Goal: Task Accomplishment & Management: Use online tool/utility

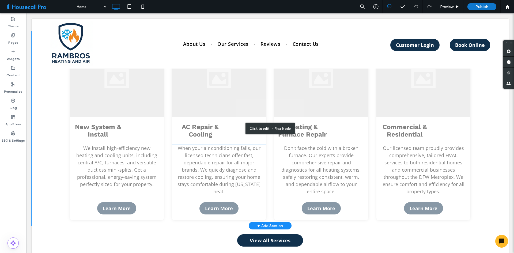
click at [234, 138] on div "Click to edit in Flex Mode" at bounding box center [270, 128] width 477 height 195
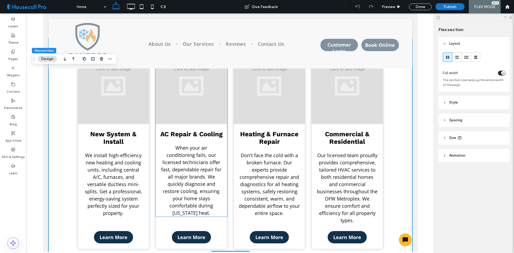
scroll to position [557, 0]
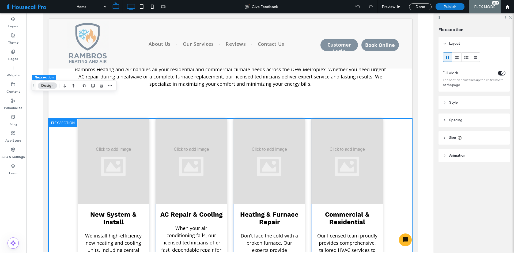
drag, startPoint x: 129, startPoint y: 6, endPoint x: 37, endPoint y: 175, distance: 192.2
click at [129, 6] on icon at bounding box center [131, 6] width 11 height 11
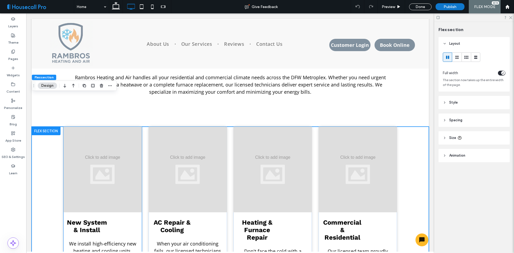
scroll to position [562, 0]
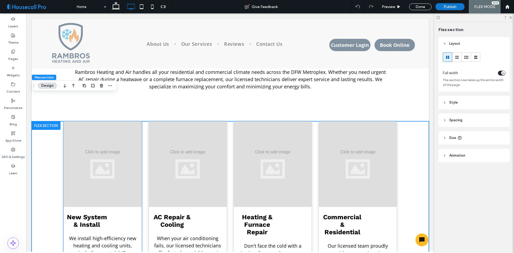
click at [97, 172] on div at bounding box center [102, 164] width 78 height 86
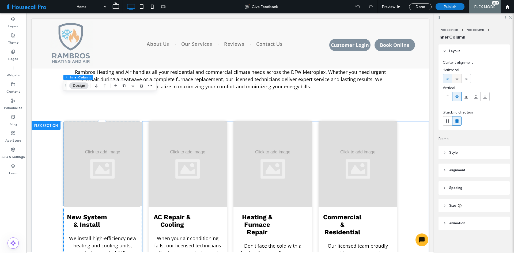
click at [457, 79] on use at bounding box center [456, 79] width 3 height 4
click at [188, 177] on div at bounding box center [188, 164] width 78 height 86
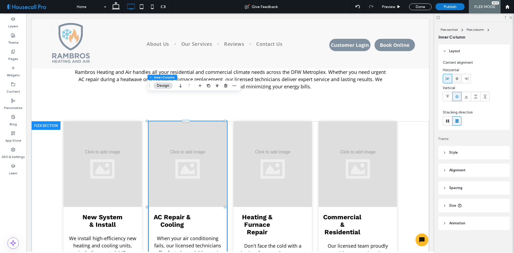
click at [458, 76] on span at bounding box center [457, 78] width 4 height 9
click at [265, 213] on span "Heating & Furnace Repair" at bounding box center [257, 224] width 31 height 22
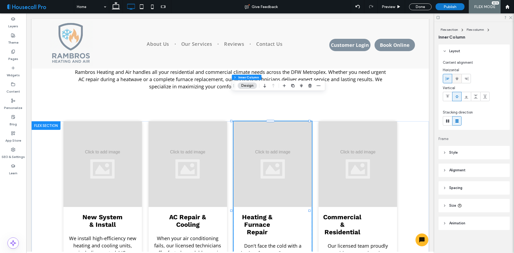
click at [457, 79] on use at bounding box center [456, 79] width 3 height 4
click at [341, 213] on span "Commercial & Residential" at bounding box center [342, 224] width 38 height 22
drag, startPoint x: 341, startPoint y: 198, endPoint x: 363, endPoint y: 191, distance: 23.4
click at [341, 213] on span "Commercial & Residential" at bounding box center [342, 224] width 38 height 22
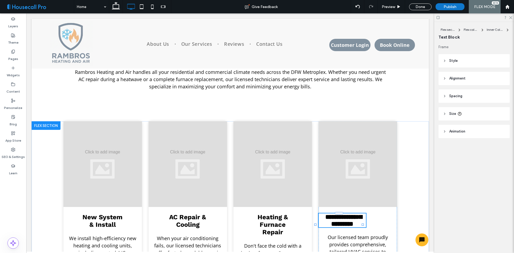
type input "*********"
type input "**"
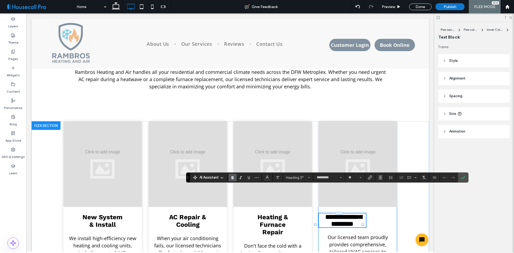
click at [382, 207] on div "**********" at bounding box center [357, 209] width 78 height 177
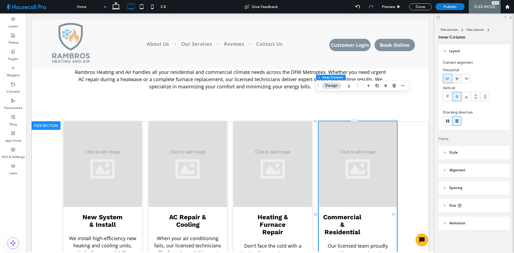
click at [459, 78] on div at bounding box center [456, 78] width 9 height 9
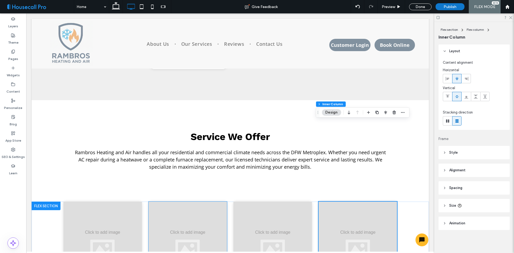
scroll to position [589, 0]
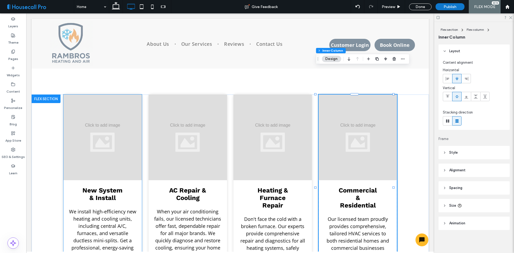
drag, startPoint x: 117, startPoint y: 120, endPoint x: 130, endPoint y: 131, distance: 17.1
click at [117, 120] on div at bounding box center [102, 137] width 78 height 86
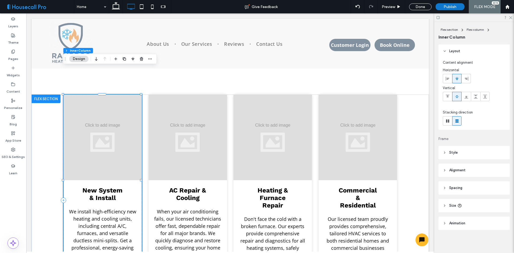
click at [103, 112] on div at bounding box center [102, 137] width 78 height 86
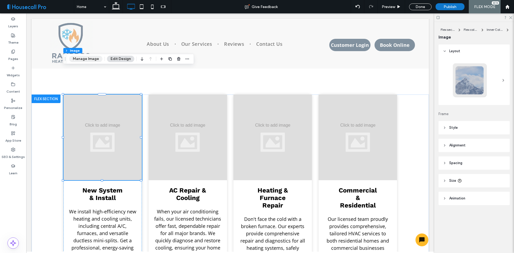
drag, startPoint x: 90, startPoint y: 58, endPoint x: 207, endPoint y: 57, distance: 117.8
click at [90, 58] on button "Manage Image" at bounding box center [85, 59] width 33 height 6
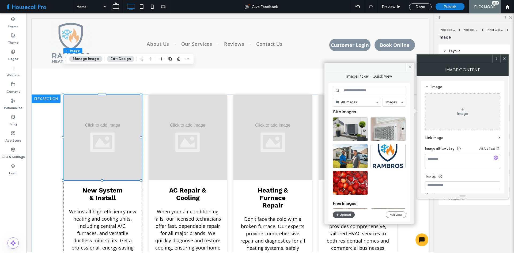
click at [344, 214] on button "Upload" at bounding box center [344, 214] width 22 height 6
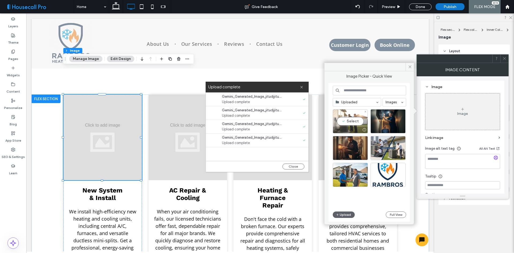
click at [355, 121] on div "Select" at bounding box center [350, 121] width 35 height 24
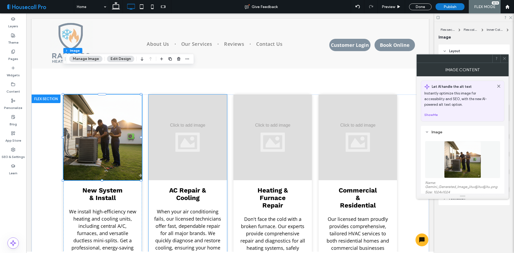
click at [195, 112] on div at bounding box center [188, 137] width 78 height 86
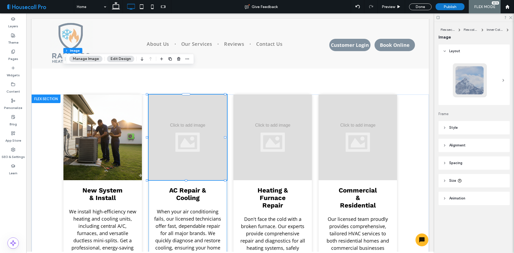
click at [195, 112] on div at bounding box center [188, 137] width 78 height 86
drag, startPoint x: 162, startPoint y: 60, endPoint x: 206, endPoint y: 75, distance: 46.0
click at [162, 60] on button "Manage Image" at bounding box center [169, 59] width 33 height 6
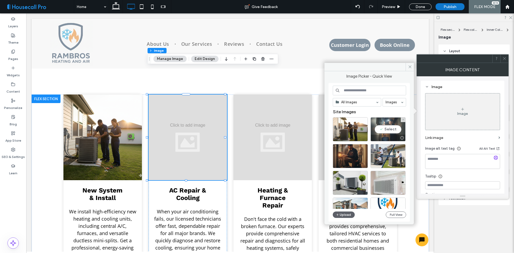
click at [389, 127] on div "Select" at bounding box center [387, 129] width 35 height 24
click at [389, 127] on div at bounding box center [357, 137] width 78 height 86
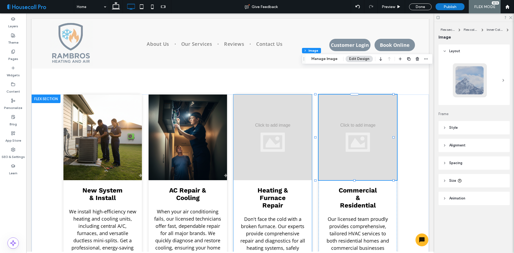
click at [278, 118] on div at bounding box center [272, 137] width 78 height 86
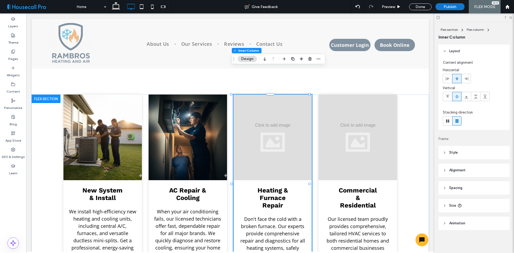
click at [278, 118] on div at bounding box center [272, 137] width 78 height 86
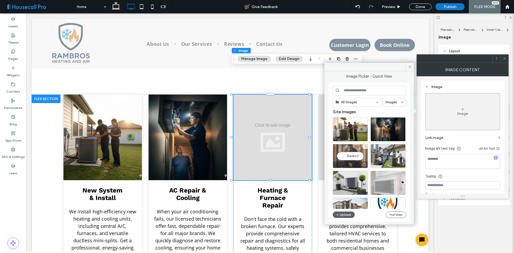
click at [353, 157] on div "Select" at bounding box center [350, 156] width 35 height 24
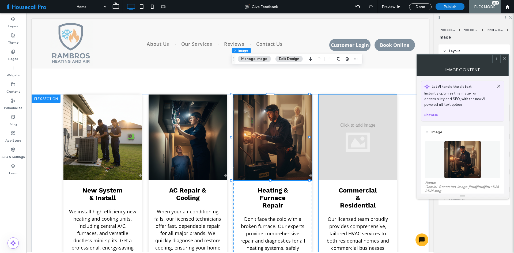
click at [345, 105] on div at bounding box center [357, 137] width 78 height 86
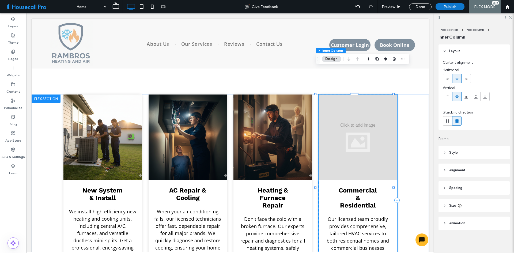
click at [345, 105] on div at bounding box center [357, 137] width 78 height 86
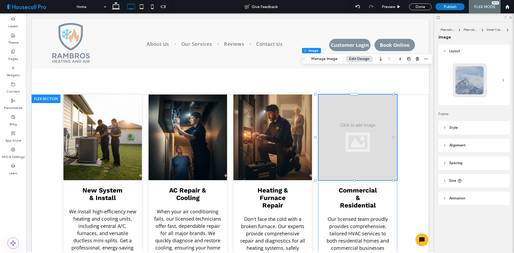
click at [354, 122] on div at bounding box center [357, 137] width 78 height 86
click at [329, 59] on button "Manage Image" at bounding box center [324, 59] width 33 height 6
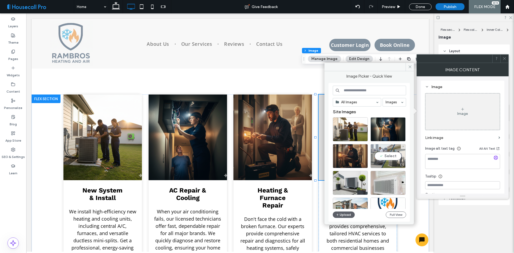
click at [390, 153] on div "Select" at bounding box center [387, 156] width 35 height 24
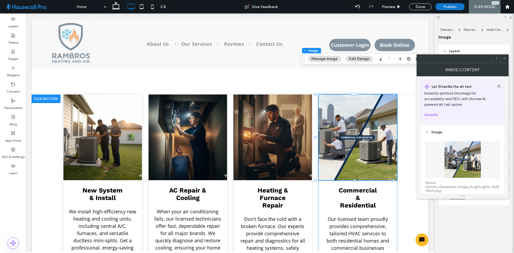
scroll to position [54, 0]
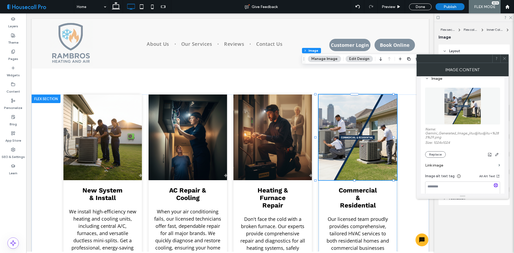
click at [504, 60] on icon at bounding box center [504, 58] width 4 height 4
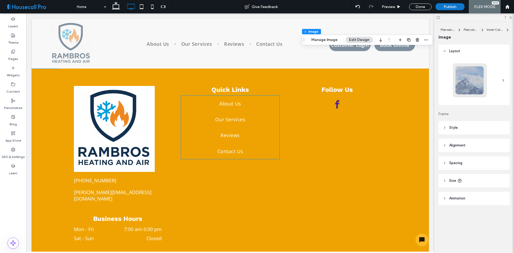
scroll to position [1526, 0]
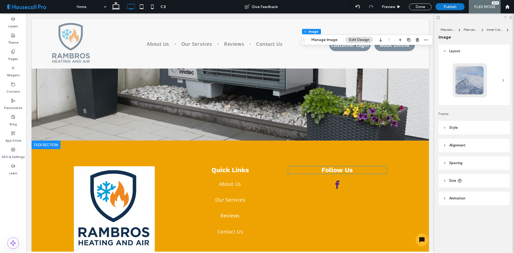
click at [338, 166] on span "Follow Us" at bounding box center [336, 169] width 31 height 7
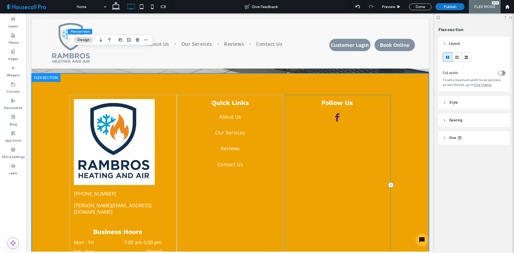
click at [338, 143] on div "Follow Us" at bounding box center [337, 185] width 107 height 180
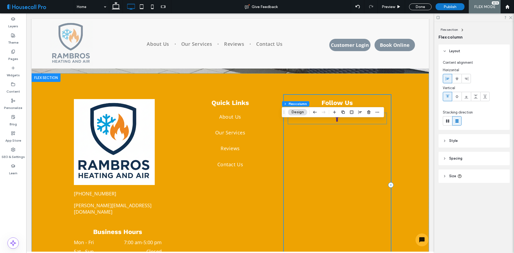
scroll to position [1539, 0]
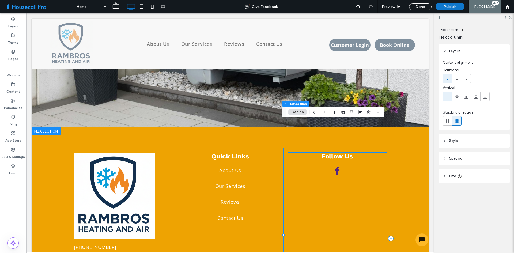
click at [335, 153] on span "Follow Us" at bounding box center [336, 156] width 31 height 7
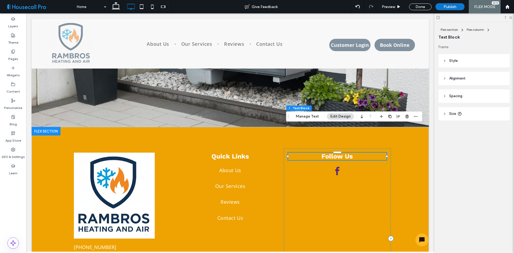
click at [336, 153] on span "Follow Us" at bounding box center [336, 156] width 31 height 7
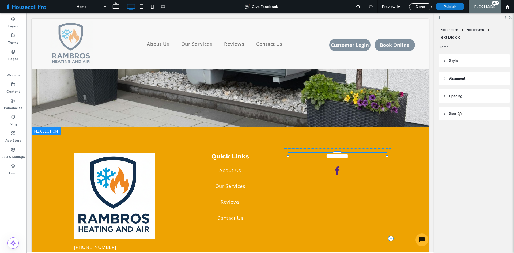
click at [340, 153] on span "*********" at bounding box center [337, 156] width 22 height 6
type input "*********"
type input "**"
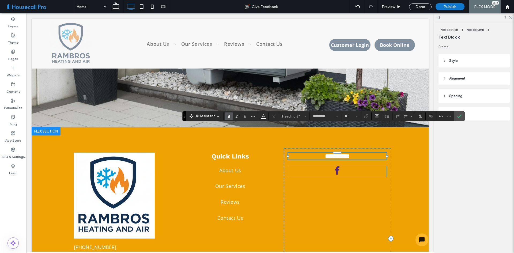
click at [337, 166] on span "facebook" at bounding box center [337, 171] width 10 height 10
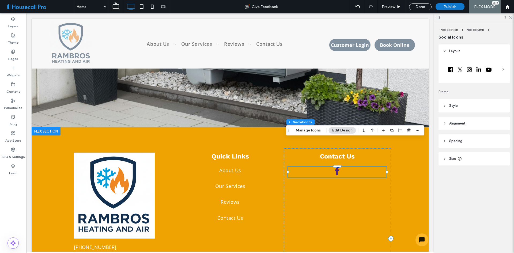
click at [337, 166] on span "facebook" at bounding box center [337, 171] width 10 height 10
click at [466, 107] on header "Style" at bounding box center [473, 105] width 71 height 13
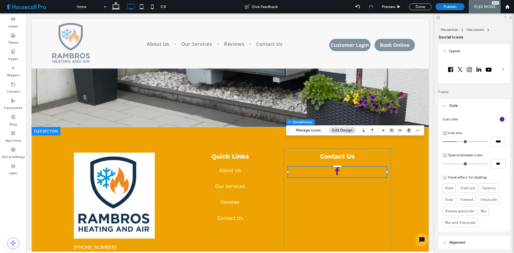
click at [500, 118] on div "rgb(85, 37, 131)" at bounding box center [502, 119] width 5 height 5
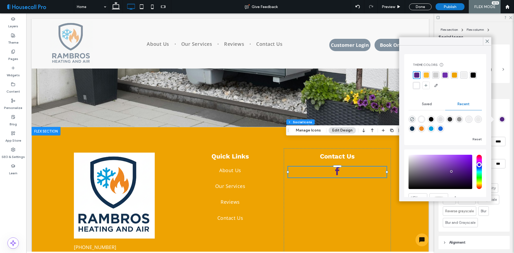
click at [443, 127] on div "rgba(25, 105, 219, 1)" at bounding box center [440, 128] width 5 height 5
type input "*******"
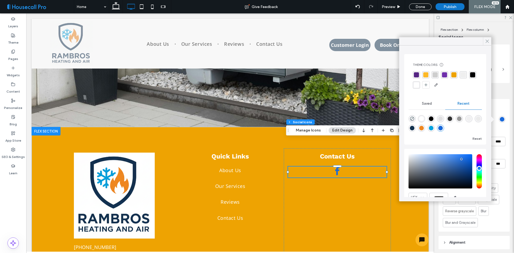
click at [486, 41] on icon at bounding box center [487, 41] width 5 height 5
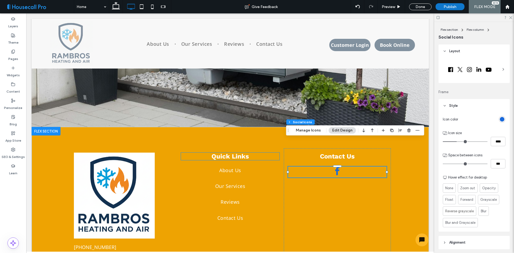
click at [233, 153] on span "Quick Links" at bounding box center [229, 156] width 37 height 7
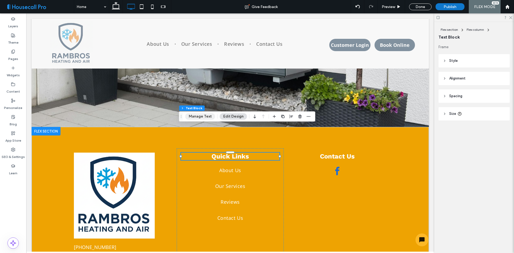
click at [190, 116] on button "Manage Text" at bounding box center [200, 116] width 30 height 6
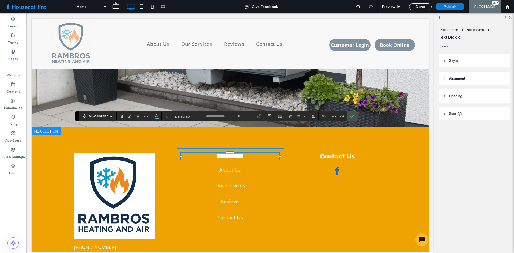
type input "*********"
type input "**"
click at [155, 118] on span "Color" at bounding box center [156, 115] width 4 height 7
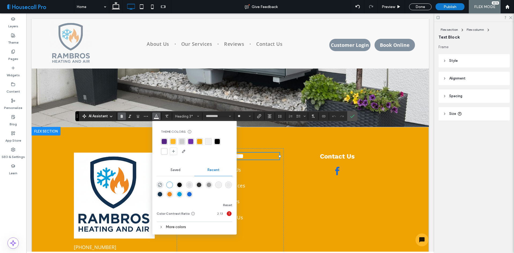
click at [218, 140] on div "rgba(0, 0, 0, 1)" at bounding box center [217, 141] width 5 height 5
click at [352, 119] on span "Confirm" at bounding box center [351, 116] width 2 height 10
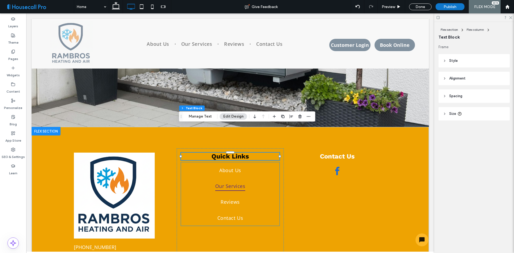
click at [257, 178] on link "Our Services" at bounding box center [230, 186] width 98 height 16
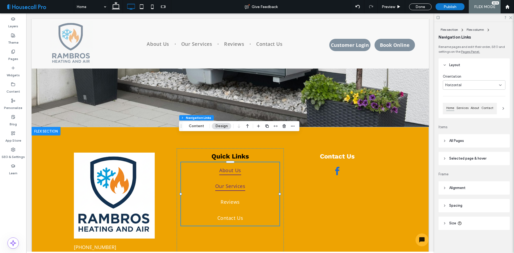
type input "*"
type input "**"
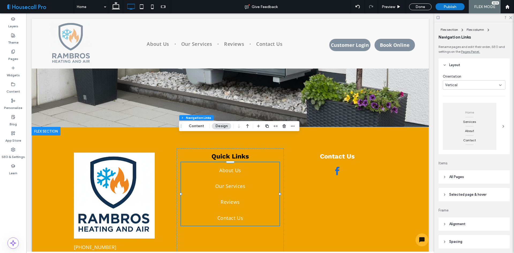
scroll to position [37, 0]
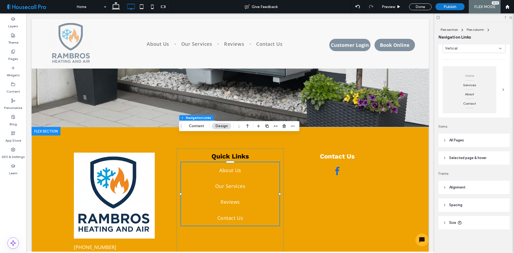
click at [465, 142] on header "All Pages" at bounding box center [473, 140] width 71 height 13
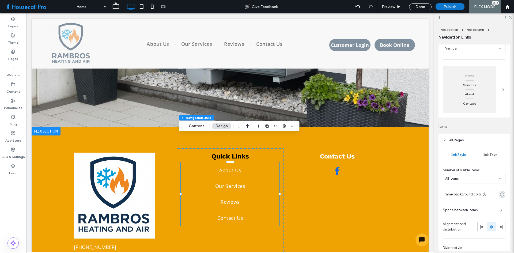
click at [500, 193] on use "rgba(0, 0, 0, 0)" at bounding box center [502, 194] width 4 height 4
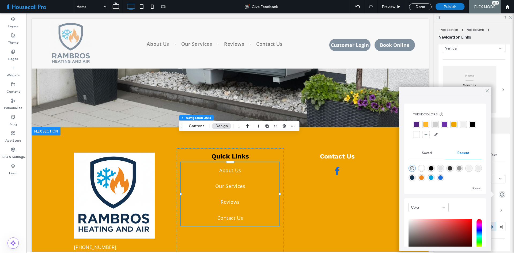
click at [488, 91] on use at bounding box center [487, 90] width 3 height 3
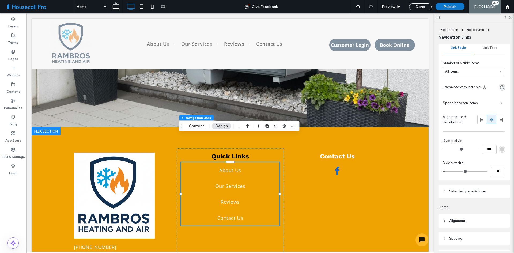
scroll to position [90, 0]
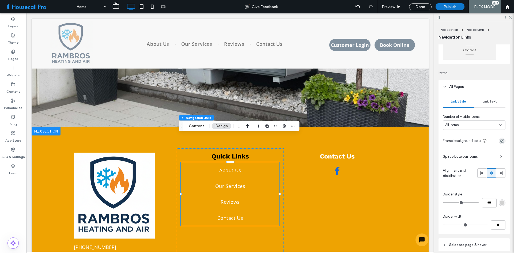
click at [488, 103] on span "Link Text" at bounding box center [490, 101] width 14 height 4
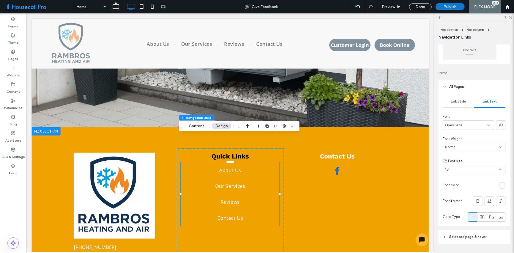
scroll to position [144, 0]
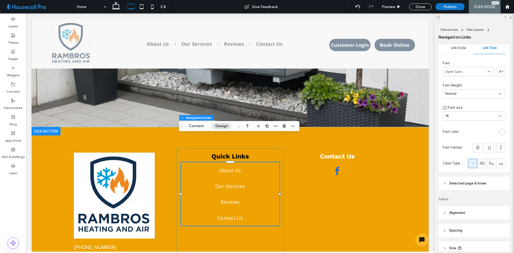
click at [501, 131] on div "rgb(255, 255, 255)" at bounding box center [502, 132] width 5 height 5
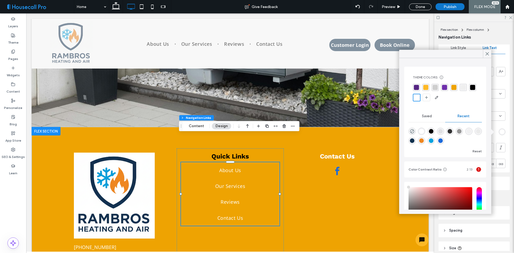
click at [470, 90] on div "rgba(0, 0, 0, 1)" at bounding box center [472, 87] width 5 height 5
click at [486, 52] on use at bounding box center [487, 53] width 3 height 3
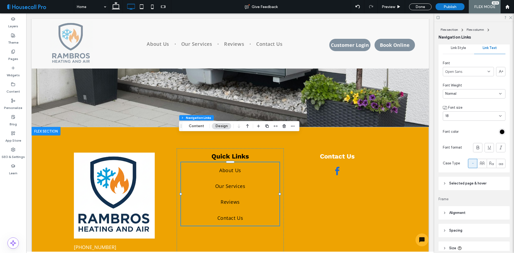
scroll to position [169, 0]
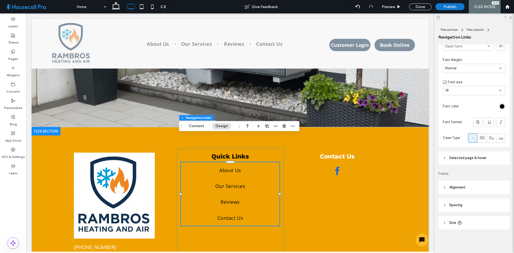
click at [478, 154] on header "Selected page & hover" at bounding box center [473, 157] width 71 height 13
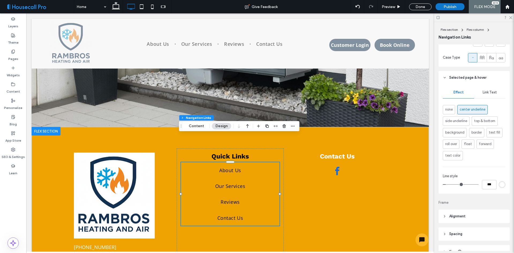
click at [489, 92] on span "Link Text" at bounding box center [490, 92] width 14 height 4
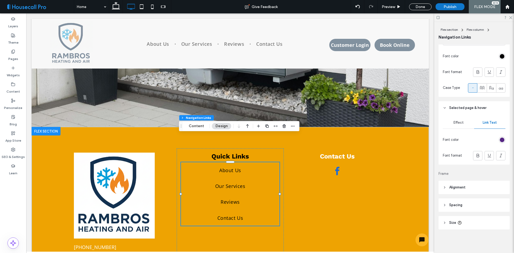
click at [500, 137] on div "rgb(85, 37, 131)" at bounding box center [502, 139] width 7 height 7
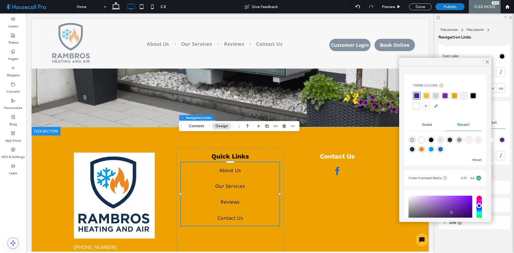
drag, startPoint x: 417, startPoint y: 107, endPoint x: 447, endPoint y: 100, distance: 31.2
click at [470, 98] on div "rgba(0, 0, 0, 1)" at bounding box center [472, 95] width 5 height 5
click at [484, 63] on div at bounding box center [487, 62] width 8 height 8
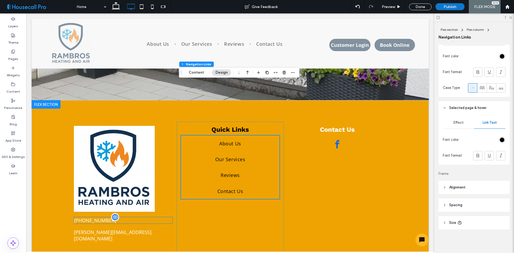
scroll to position [1593, 0]
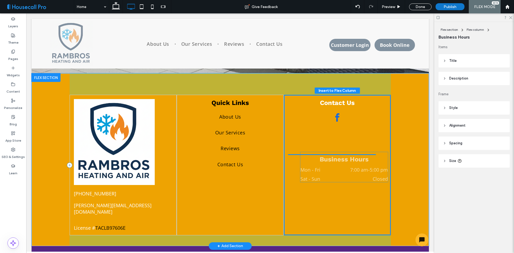
drag, startPoint x: 117, startPoint y: 205, endPoint x: 272, endPoint y: 195, distance: 155.6
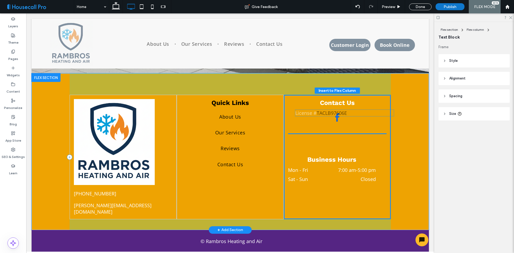
scroll to position [1583, 0]
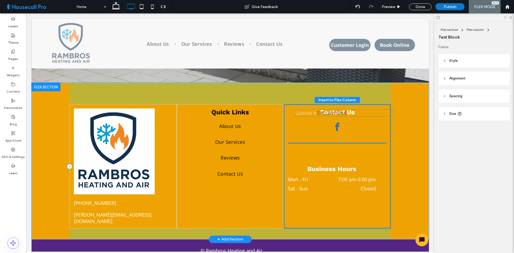
drag, startPoint x: 109, startPoint y: 194, endPoint x: 332, endPoint y: 113, distance: 237.4
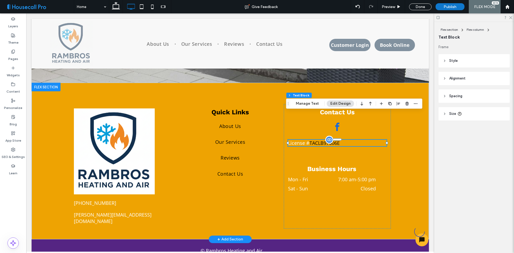
scroll to position [0, 0]
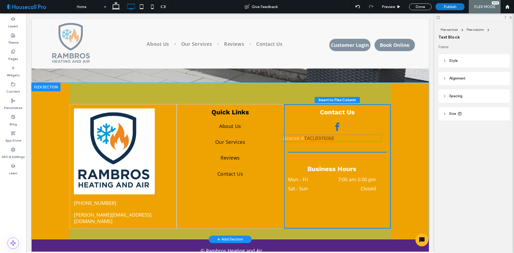
drag, startPoint x: 328, startPoint y: 114, endPoint x: 325, endPoint y: 137, distance: 22.7
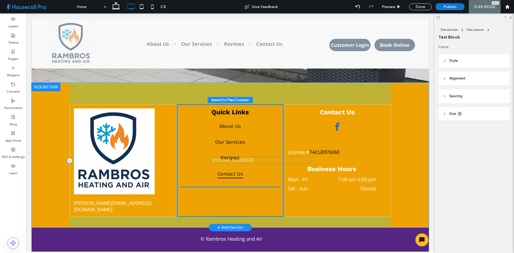
scroll to position [1572, 0]
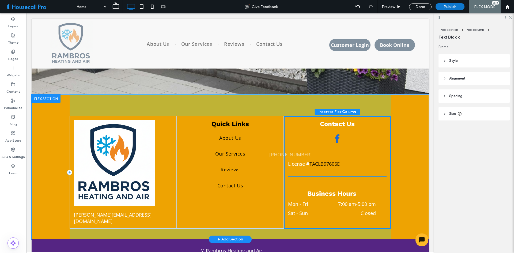
drag, startPoint x: 109, startPoint y: 174, endPoint x: 307, endPoint y: 154, distance: 198.3
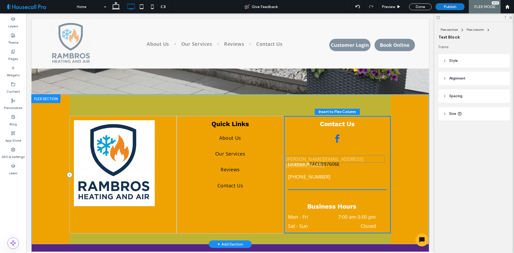
drag, startPoint x: 111, startPoint y: 188, endPoint x: 326, endPoint y: 160, distance: 216.2
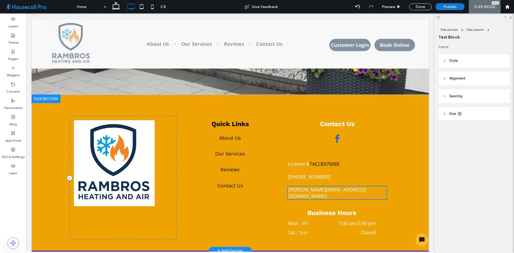
scroll to position [1570, 0]
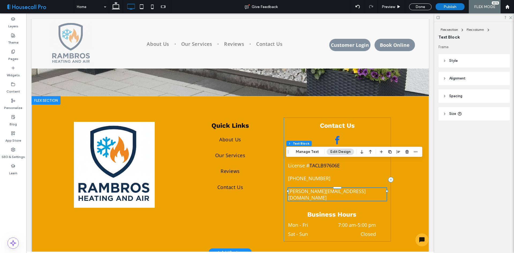
click at [343, 117] on div "Contact Us License # TACLB97606E (817) 223-9578 Francisco.ramirez@rambroshvac.c…" at bounding box center [337, 179] width 107 height 124
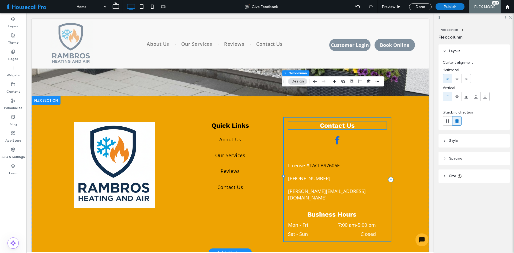
click at [345, 122] on span "Contact Us" at bounding box center [337, 125] width 35 height 7
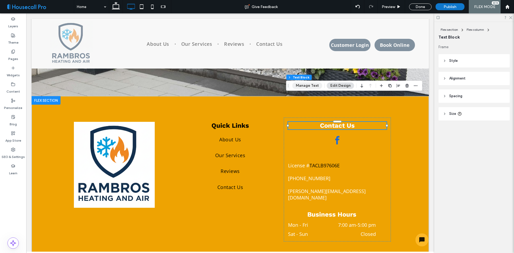
drag, startPoint x: 312, startPoint y: 83, endPoint x: 278, endPoint y: 74, distance: 35.1
click at [312, 83] on button "Manage Text" at bounding box center [307, 85] width 30 height 6
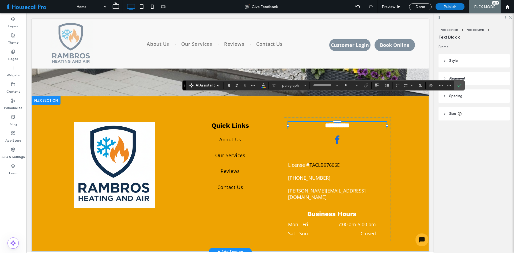
type input "*********"
type input "**"
drag, startPoint x: 262, startPoint y: 87, endPoint x: 278, endPoint y: 89, distance: 16.2
click at [262, 87] on icon "Color" at bounding box center [263, 85] width 4 height 4
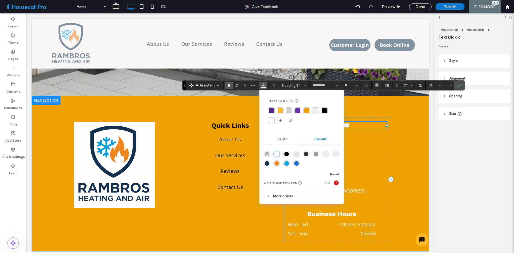
click at [325, 112] on div "rgba(0, 0, 0, 1)" at bounding box center [324, 110] width 5 height 5
click at [459, 83] on span "Confirm" at bounding box center [458, 86] width 2 height 10
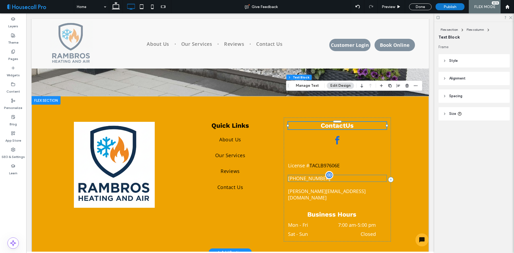
click at [305, 175] on span "[PHONE_NUMBER]" at bounding box center [309, 178] width 42 height 6
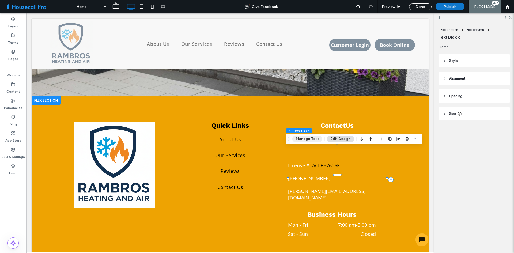
click at [301, 141] on button "Manage Text" at bounding box center [307, 139] width 30 height 6
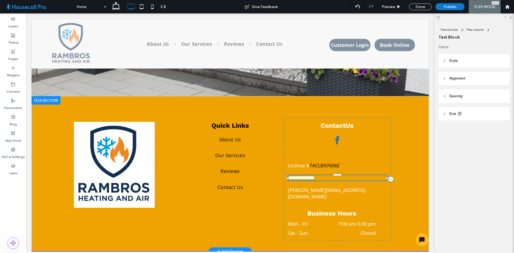
type input "*********"
type input "**"
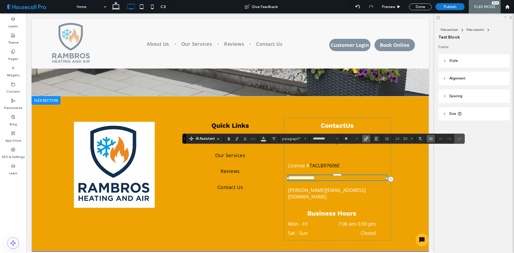
click at [364, 139] on icon "Link" at bounding box center [366, 138] width 4 height 4
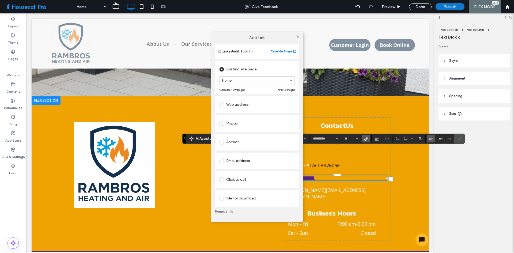
click at [245, 178] on div "Click to call" at bounding box center [256, 179] width 75 height 9
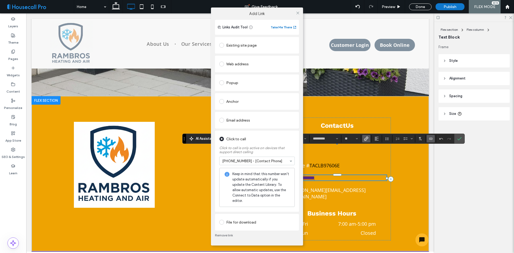
click at [460, 140] on div "Add Link Links Audit Tool Take Me There Existing site page Home Create new page…" at bounding box center [257, 126] width 514 height 253
click at [297, 15] on icon at bounding box center [298, 13] width 4 height 4
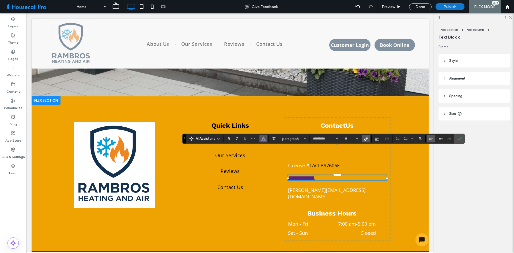
click at [261, 138] on icon "Color" at bounding box center [263, 138] width 4 height 4
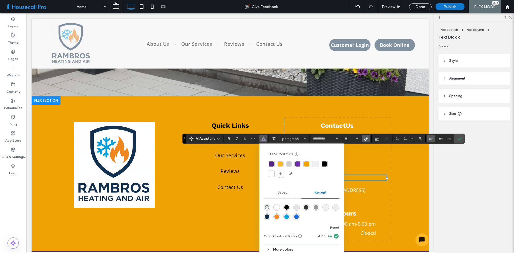
click at [323, 165] on div "rgba(0, 0, 0, 1)" at bounding box center [324, 163] width 5 height 5
click at [375, 137] on use "Alignment" at bounding box center [377, 139] width 4 height 4
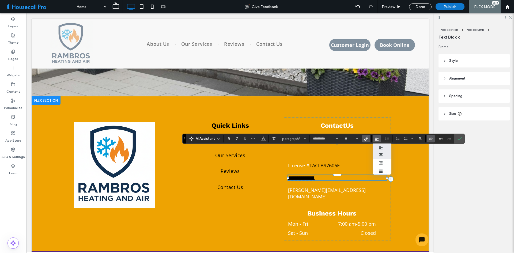
click at [380, 156] on icon "ui.textEditor.alignment.center" at bounding box center [380, 155] width 4 height 4
drag, startPoint x: 332, startPoint y: 147, endPoint x: 462, endPoint y: 138, distance: 130.4
click at [462, 138] on label "Confirm" at bounding box center [459, 139] width 8 height 10
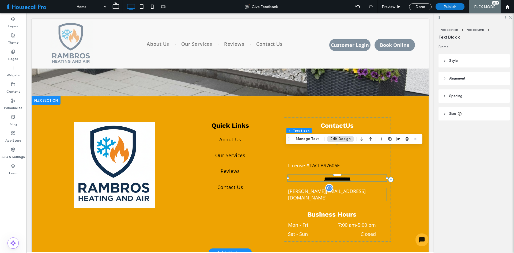
click at [350, 188] on span "Francisco.ramirez@rambroshvac.com" at bounding box center [327, 194] width 78 height 13
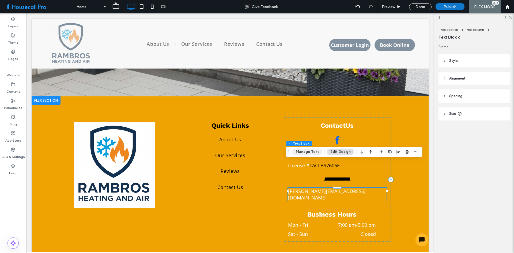
click at [308, 149] on button "Manage Text" at bounding box center [307, 152] width 30 height 6
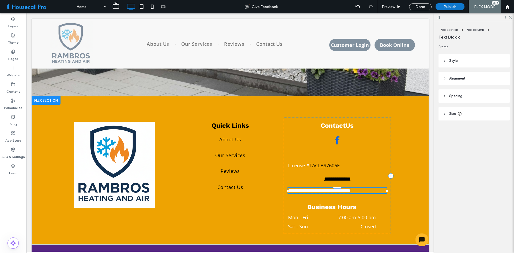
type input "*********"
type input "**"
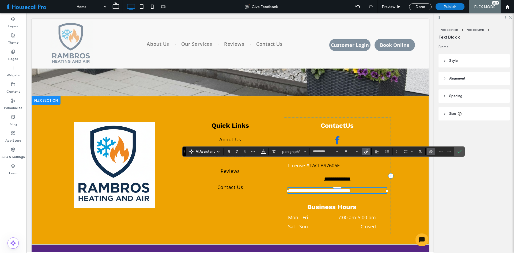
click at [368, 151] on label "Link" at bounding box center [366, 151] width 8 height 7
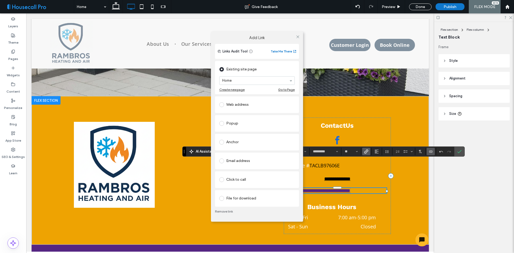
click at [261, 163] on div "Email address" at bounding box center [256, 161] width 75 height 9
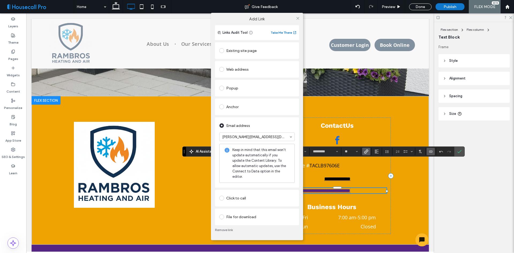
drag, startPoint x: 297, startPoint y: 20, endPoint x: 294, endPoint y: 29, distance: 8.9
click at [297, 20] on icon at bounding box center [298, 18] width 4 height 4
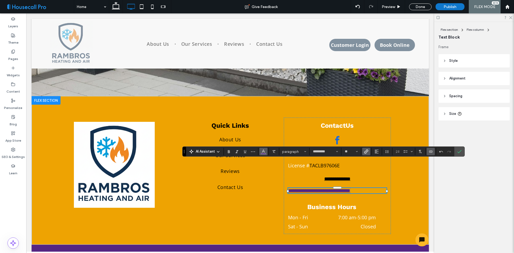
click at [265, 148] on span "Color" at bounding box center [263, 150] width 4 height 7
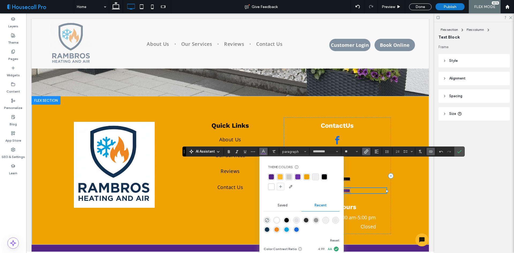
click at [326, 177] on div "rgba(0, 0, 0, 1)" at bounding box center [324, 176] width 5 height 5
click at [327, 176] on div "rgba(0, 0, 0, 1)" at bounding box center [324, 176] width 7 height 7
click at [373, 153] on button "Alignment" at bounding box center [377, 151] width 8 height 7
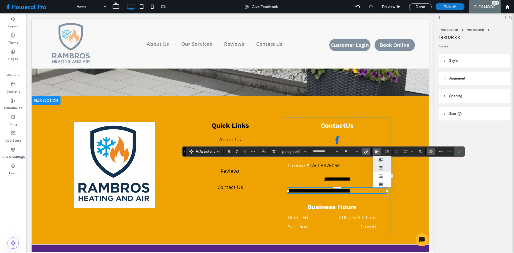
drag, startPoint x: 377, startPoint y: 170, endPoint x: 385, endPoint y: 148, distance: 22.9
click at [377, 170] on label "ui.textEditor.alignment.center" at bounding box center [382, 168] width 19 height 8
click at [461, 152] on icon "Confirm" at bounding box center [459, 151] width 4 height 4
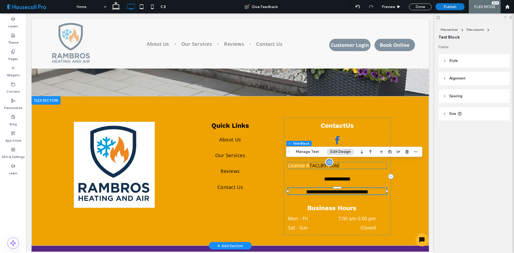
click at [314, 162] on span "TACLB97606E" at bounding box center [324, 165] width 30 height 6
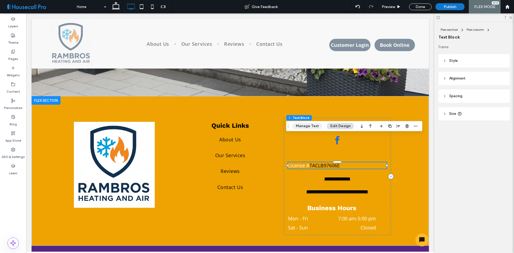
click at [308, 126] on button "Manage Text" at bounding box center [307, 126] width 30 height 6
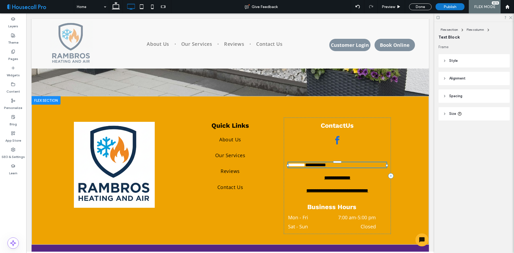
type input "*********"
type input "**"
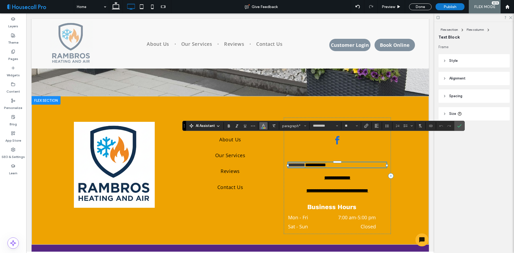
click at [262, 125] on icon "Color" at bounding box center [263, 125] width 4 height 4
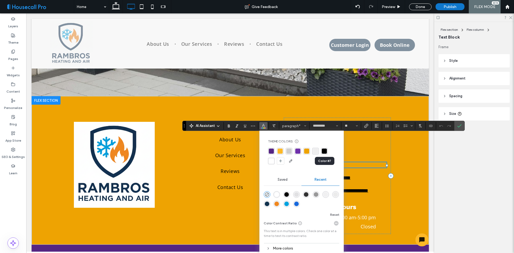
click at [325, 151] on div "rgba(0, 0, 0, 1)" at bounding box center [324, 151] width 5 height 5
click at [377, 126] on icon "Alignment" at bounding box center [376, 126] width 4 height 4
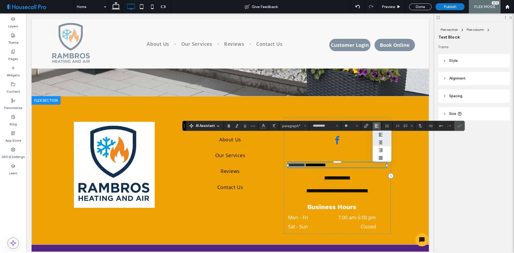
click at [381, 142] on use "ui.textEditor.alignment.center" at bounding box center [381, 143] width 4 height 4
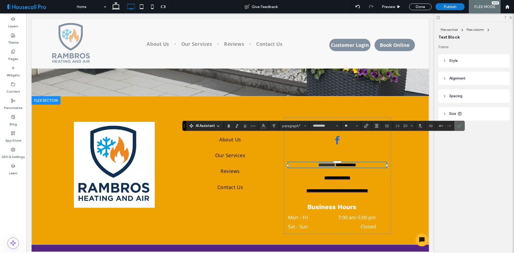
click at [458, 127] on icon "Confirm" at bounding box center [459, 126] width 4 height 4
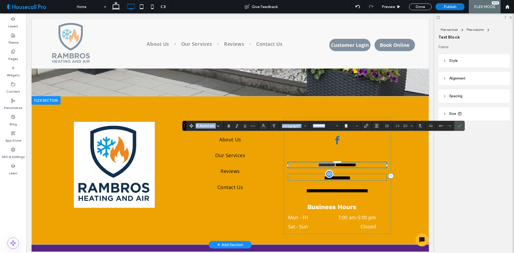
click at [309, 174] on p "**********" at bounding box center [337, 177] width 98 height 6
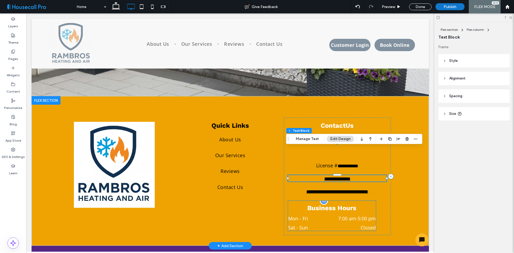
click at [331, 203] on h3 "Business Hours" at bounding box center [332, 207] width 88 height 9
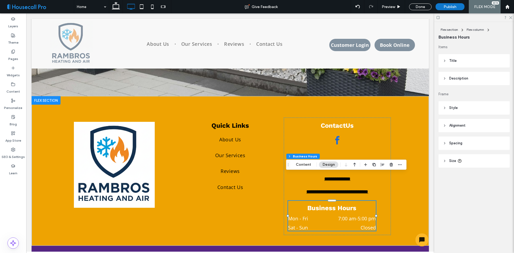
click at [471, 57] on header "Title" at bounding box center [473, 60] width 71 height 13
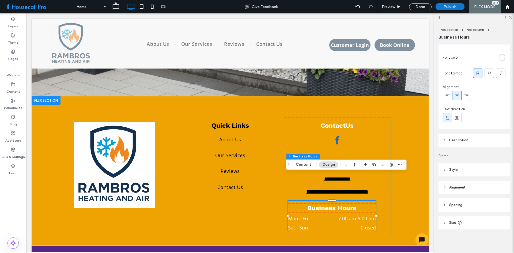
scroll to position [50, 0]
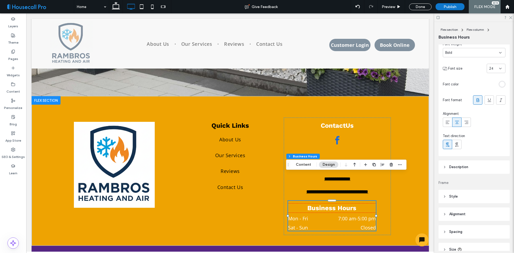
click at [498, 79] on div at bounding box center [483, 83] width 45 height 9
click at [500, 82] on div "rgb(255, 255, 255)" at bounding box center [502, 84] width 5 height 5
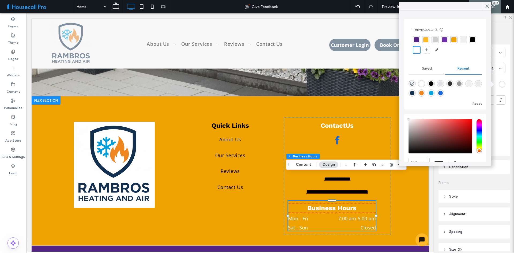
click at [415, 54] on div at bounding box center [445, 45] width 65 height 18
click at [470, 42] on div "rgba(0, 0, 0, 1)" at bounding box center [472, 39] width 5 height 5
click at [486, 7] on use at bounding box center [487, 6] width 3 height 3
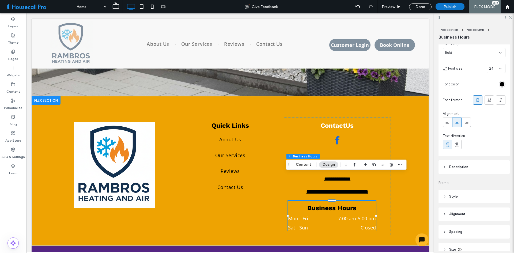
click at [480, 165] on header "Description" at bounding box center [473, 166] width 71 height 13
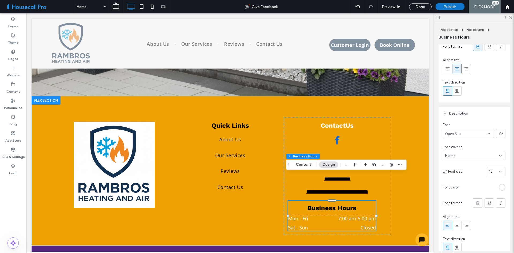
click at [500, 189] on div "rgb(255, 255, 255)" at bounding box center [502, 187] width 5 height 5
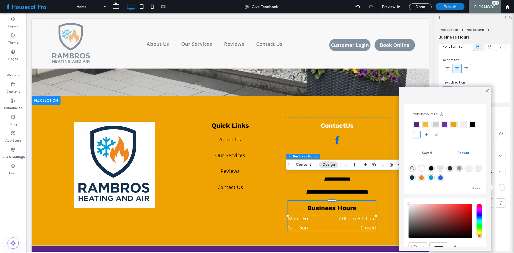
click at [470, 127] on div "rgba(0, 0, 0, 1)" at bounding box center [472, 124] width 5 height 5
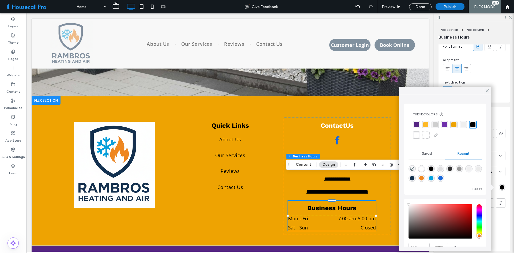
click at [488, 92] on icon at bounding box center [487, 90] width 5 height 5
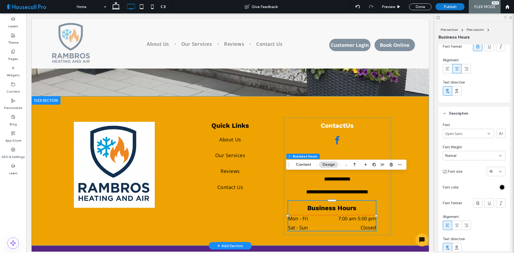
click at [61, 185] on div "**********" at bounding box center [230, 171] width 397 height 150
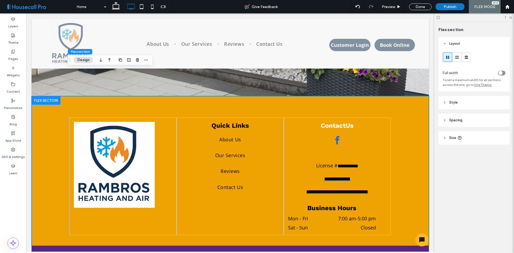
click at [464, 95] on div "Layout Full width To set a maximum width for all sections across the site, go t…" at bounding box center [475, 101] width 75 height 129
click at [461, 105] on header "Style" at bounding box center [473, 102] width 71 height 13
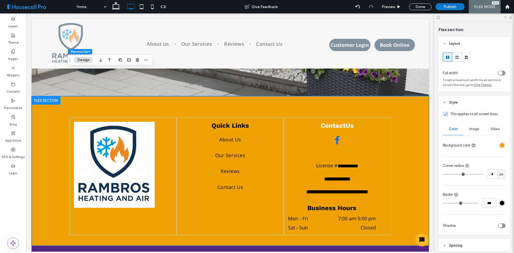
click at [500, 149] on div at bounding box center [492, 145] width 28 height 9
click at [500, 146] on div "rgba(238, 163, 2, 1)" at bounding box center [502, 145] width 5 height 5
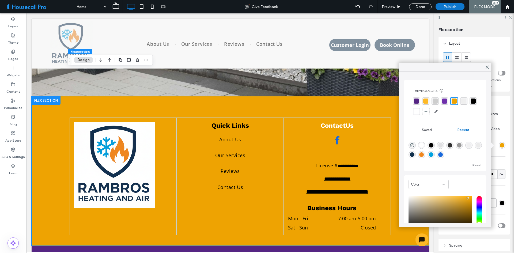
click at [419, 112] on div "rgba(255, 255, 255, 1)" at bounding box center [416, 111] width 5 height 5
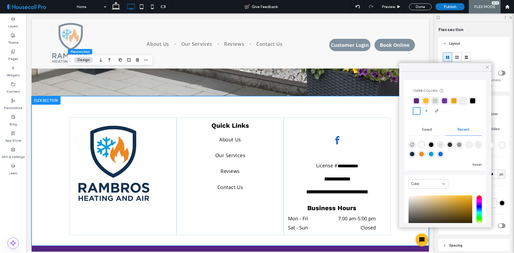
click at [488, 68] on use at bounding box center [487, 67] width 3 height 3
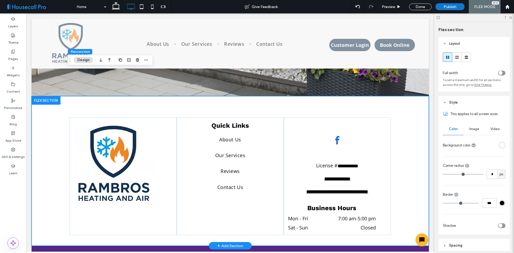
click at [340, 122] on span "Contact" at bounding box center [333, 125] width 25 height 7
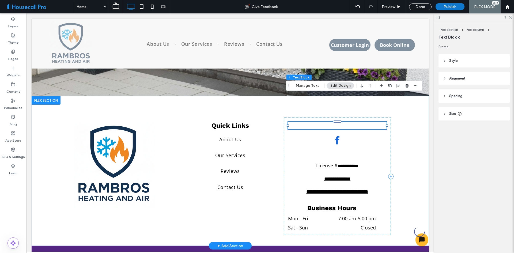
scroll to position [0, 0]
click at [302, 82] on div "Flex section Flex column Text Block Manage Text Edit Design" at bounding box center [354, 86] width 136 height 10
click at [303, 84] on button "Manage Text" at bounding box center [307, 85] width 30 height 6
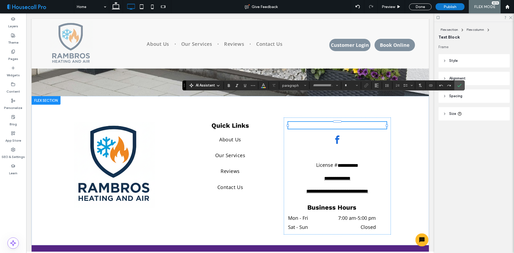
type input "*********"
type input "**"
click at [265, 88] on span "Color" at bounding box center [263, 84] width 4 height 7
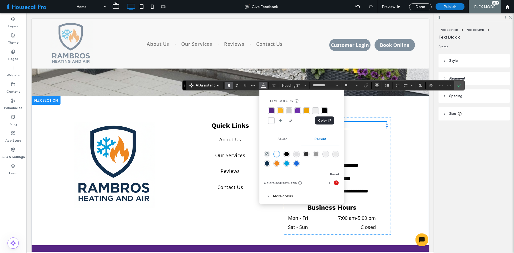
click at [325, 110] on div "rgba(0, 0, 0, 1)" at bounding box center [324, 110] width 5 height 5
click at [461, 85] on icon "Confirm" at bounding box center [459, 85] width 4 height 4
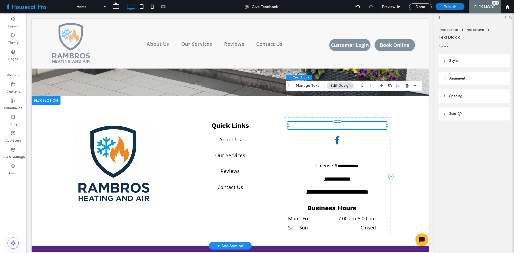
click at [335, 122] on span "Contact" at bounding box center [333, 125] width 25 height 7
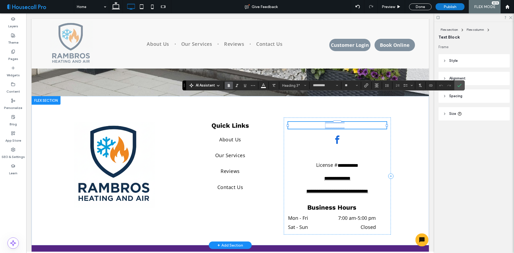
click at [334, 122] on span "**********" at bounding box center [337, 125] width 25 height 6
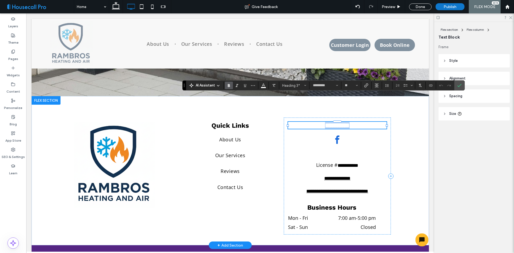
click at [335, 122] on span "**********" at bounding box center [337, 125] width 25 height 6
click at [264, 84] on icon "Color" at bounding box center [263, 85] width 4 height 4
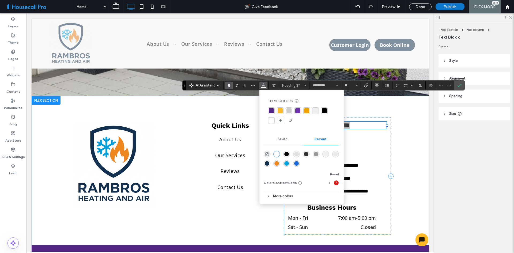
click at [324, 109] on div "rgba(0, 0, 0, 1)" at bounding box center [324, 110] width 5 height 5
click at [456, 89] on label "Confirm" at bounding box center [459, 86] width 8 height 10
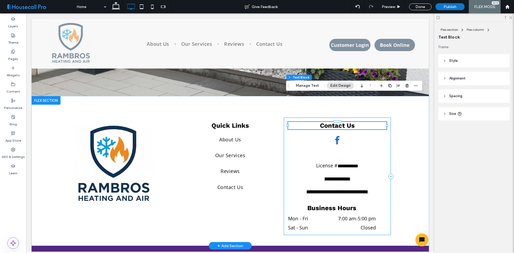
scroll to position [1583, 0]
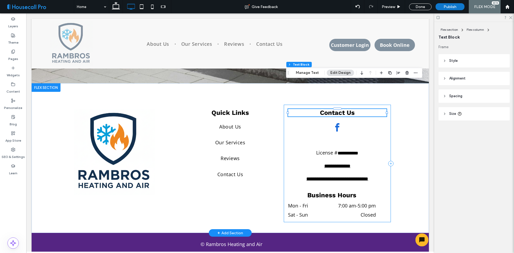
click at [382, 186] on div "**********" at bounding box center [337, 163] width 107 height 117
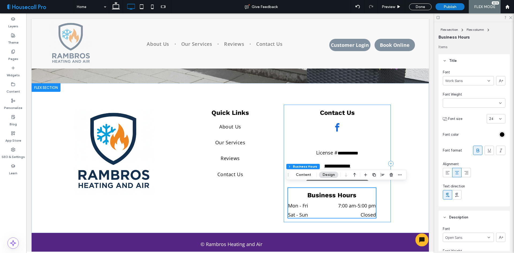
scroll to position [1560, 0]
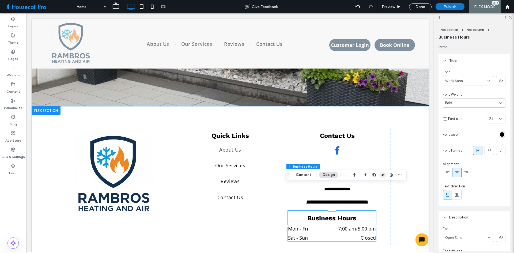
click at [381, 177] on icon "button" at bounding box center [383, 175] width 4 height 4
click at [377, 185] on icon "center" at bounding box center [377, 185] width 4 height 4
click at [383, 209] on div "**********" at bounding box center [337, 186] width 107 height 117
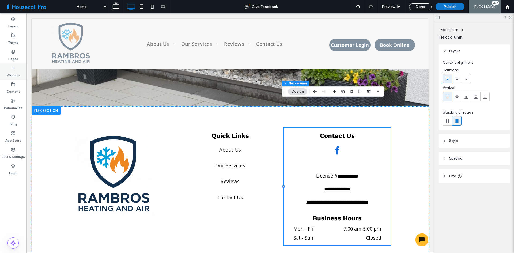
click at [11, 71] on label "Widgets" at bounding box center [13, 73] width 13 height 7
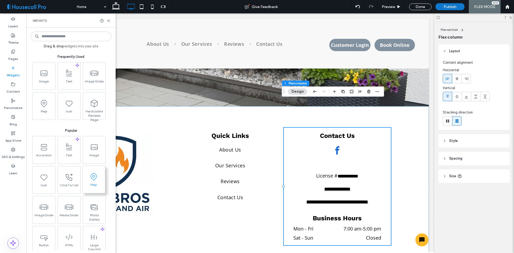
click at [93, 184] on span "Map" at bounding box center [93, 186] width 22 height 7
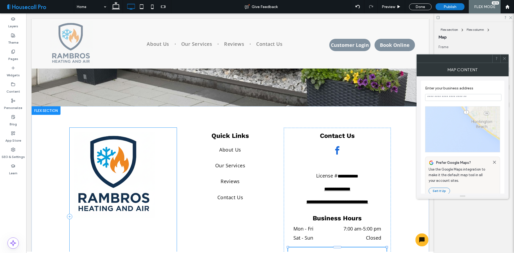
type input "**********"
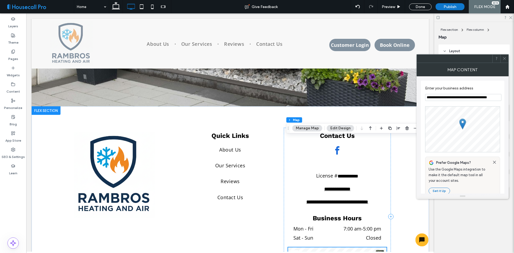
scroll to position [1643, 0]
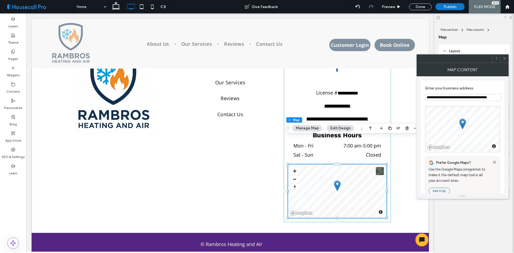
click at [506, 57] on icon at bounding box center [504, 58] width 4 height 4
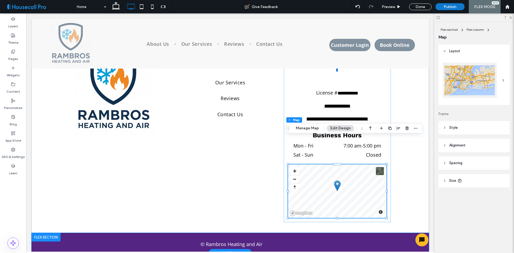
click at [37, 233] on div "© Rambros Heating and Air" at bounding box center [230, 243] width 397 height 20
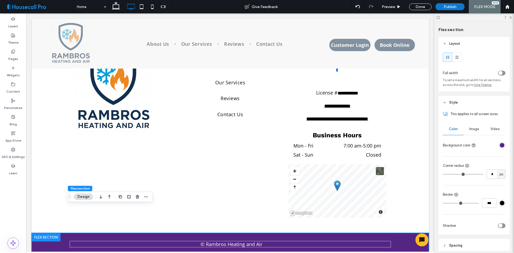
click at [500, 146] on div "rgba(85, 37, 131, 1)" at bounding box center [502, 145] width 5 height 5
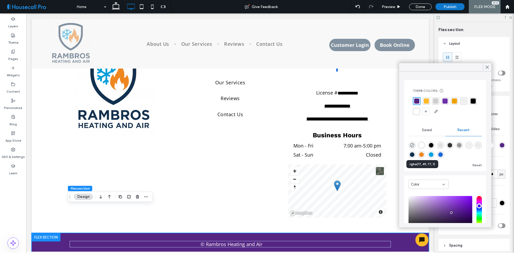
click at [414, 154] on div "rgba(17, 49, 77, 1)" at bounding box center [412, 154] width 5 height 5
type input "*******"
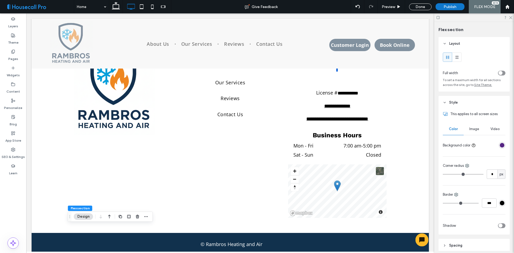
click at [500, 147] on div "rgba(85, 37, 131, 1)" at bounding box center [502, 145] width 5 height 5
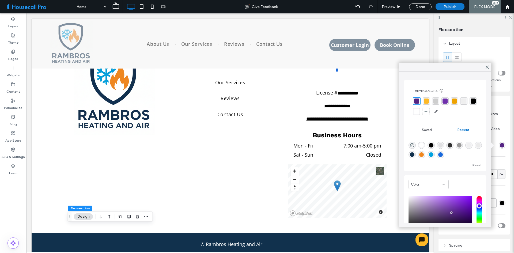
click at [414, 155] on div "rgba(17, 49, 77, 1)" at bounding box center [412, 154] width 5 height 5
type input "*******"
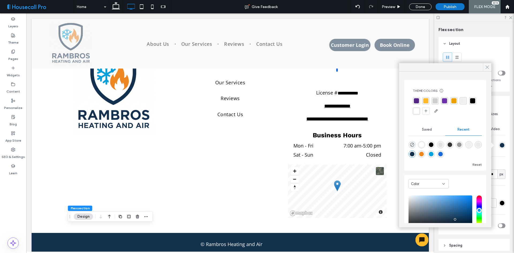
click at [485, 68] on icon at bounding box center [487, 67] width 5 height 5
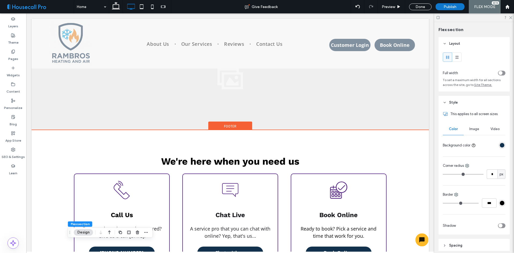
scroll to position [1134, 0]
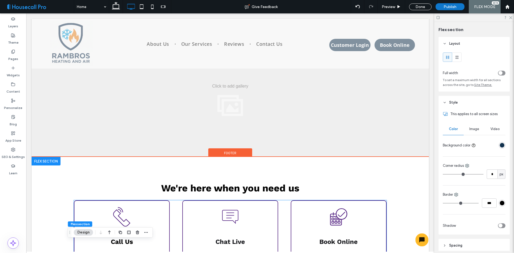
click at [118, 203] on icon at bounding box center [122, 217] width 28 height 28
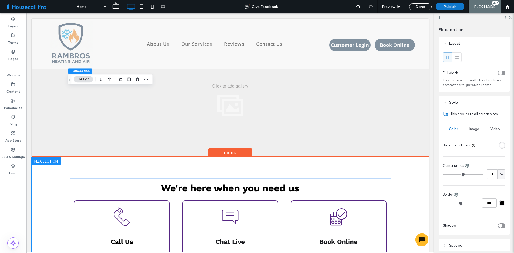
scroll to position [1176, 0]
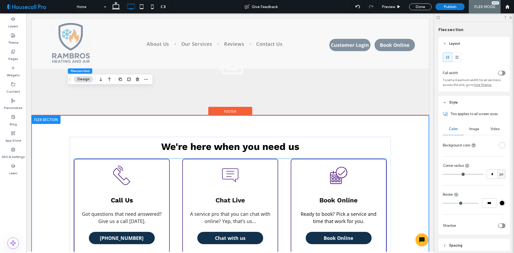
click at [122, 161] on icon at bounding box center [122, 175] width 28 height 28
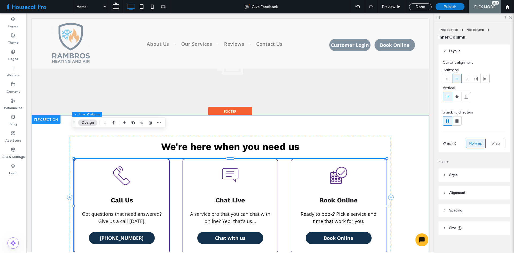
click at [122, 161] on icon at bounding box center [122, 175] width 28 height 28
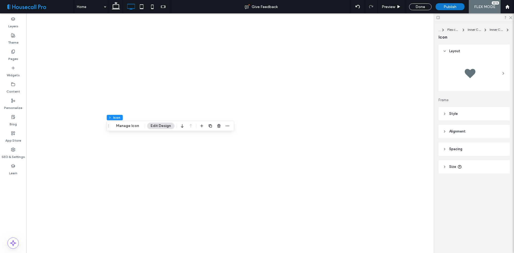
click at [476, 118] on header "Style" at bounding box center [473, 113] width 71 height 13
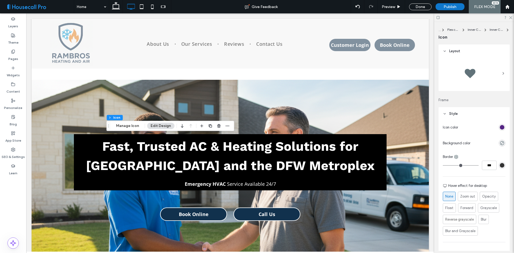
click at [500, 124] on div "rgb(85, 37, 131)" at bounding box center [502, 127] width 7 height 7
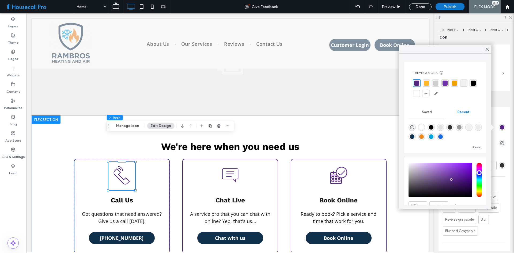
type input "****"
click at [469, 87] on div "rgba(0, 0, 0, 1)" at bounding box center [472, 82] width 7 height 7
click at [488, 48] on icon at bounding box center [487, 49] width 5 height 5
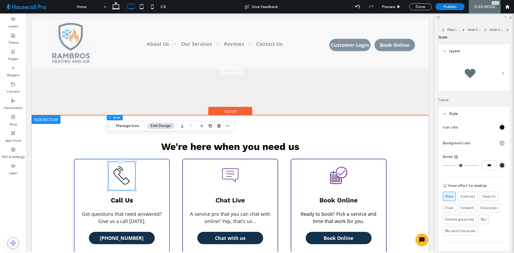
click at [167, 159] on div "Call Us Got questions that need answered? Give us a call today. (817) 223-9578" at bounding box center [122, 206] width 96 height 94
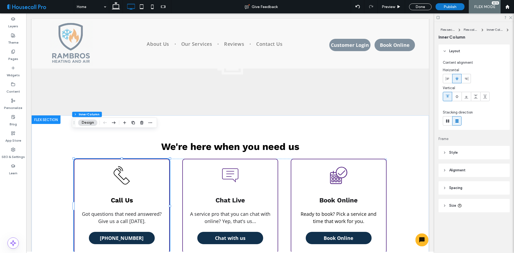
click at [465, 151] on header "Style" at bounding box center [473, 152] width 71 height 13
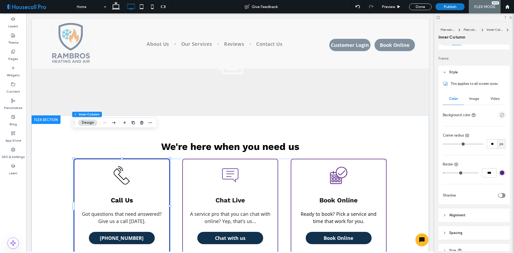
scroll to position [107, 0]
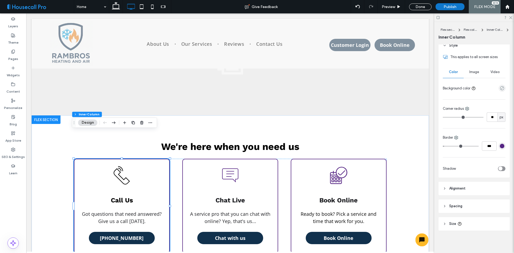
click at [500, 147] on div "rgba(85, 37, 131, 1)" at bounding box center [502, 146] width 5 height 5
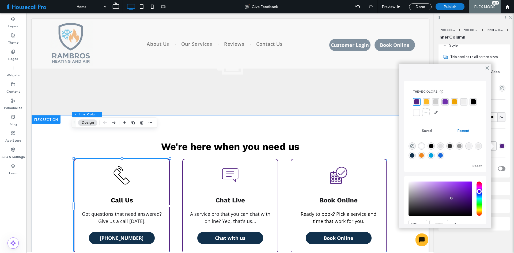
click at [470, 104] on div "rgba(0, 0, 0, 1)" at bounding box center [472, 101] width 5 height 5
click at [487, 66] on icon at bounding box center [487, 68] width 5 height 5
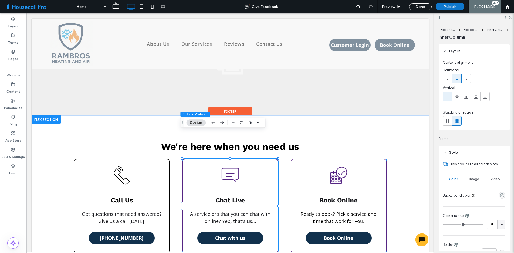
click at [229, 161] on icon at bounding box center [230, 175] width 28 height 28
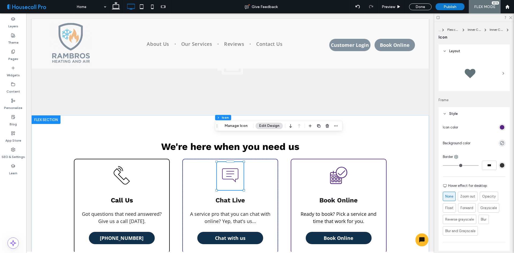
click at [500, 127] on div "rgb(85, 37, 131)" at bounding box center [502, 127] width 5 height 5
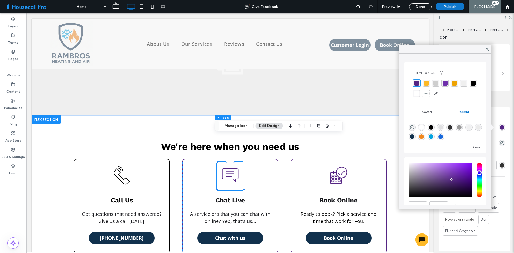
click at [470, 86] on div "rgba(0, 0, 0, 1)" at bounding box center [472, 83] width 5 height 5
click at [490, 50] on div at bounding box center [487, 49] width 8 height 8
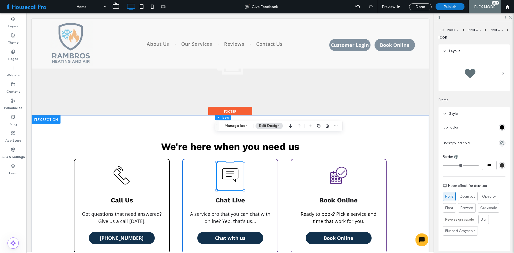
click at [272, 169] on div "Chat Live A service pro that you can chat with online? Yep, that's us... Chat w…" at bounding box center [230, 206] width 96 height 94
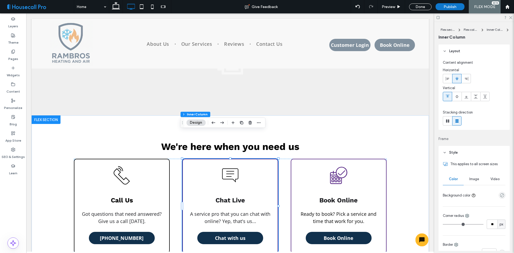
scroll to position [108, 0]
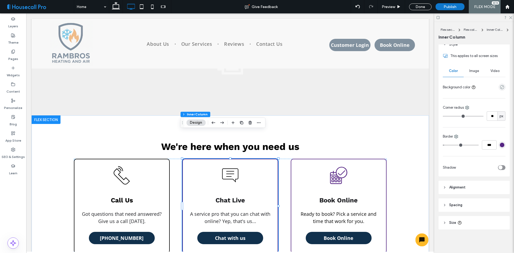
click at [500, 146] on div "rgba(85, 37, 131, 1)" at bounding box center [502, 145] width 5 height 5
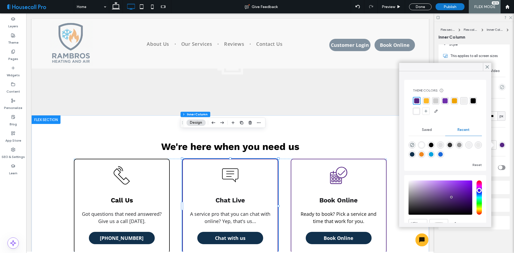
click at [470, 103] on div "rgba(0, 0, 0, 1)" at bounding box center [472, 100] width 5 height 5
click at [487, 66] on icon at bounding box center [487, 66] width 5 height 5
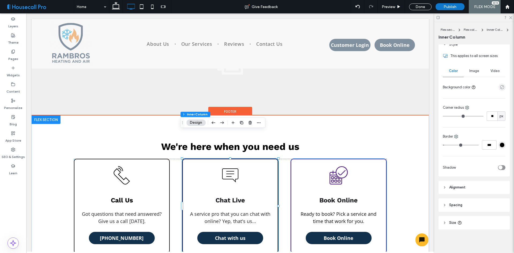
click at [332, 161] on icon at bounding box center [338, 175] width 28 height 28
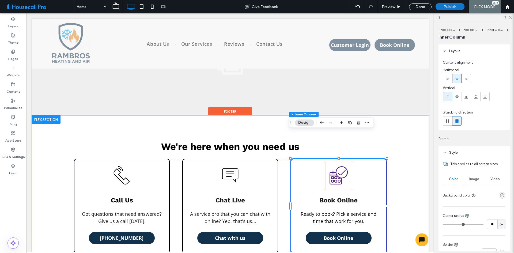
click at [333, 161] on icon at bounding box center [338, 175] width 28 height 28
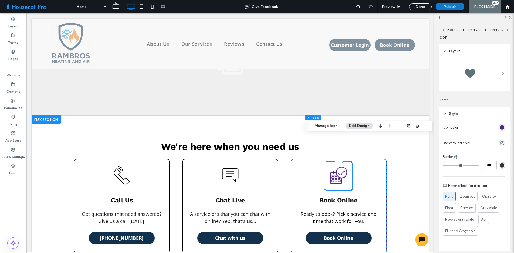
click at [501, 127] on div "rgb(85, 37, 131)" at bounding box center [502, 127] width 5 height 5
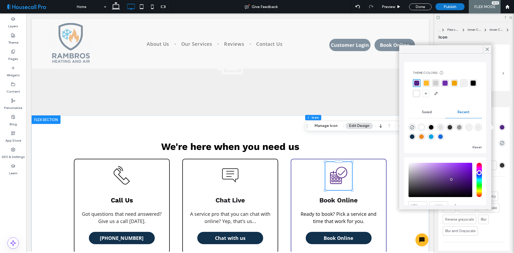
click at [470, 86] on div "rgba(0, 0, 0, 1)" at bounding box center [472, 83] width 5 height 5
click at [487, 48] on icon at bounding box center [487, 49] width 5 height 5
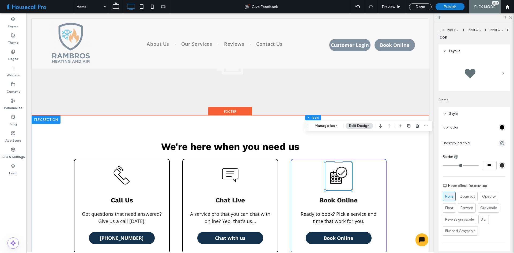
click at [380, 159] on div "Book Online Ready to book? Pick a service and time that work for you. Book Onli…" at bounding box center [339, 206] width 96 height 94
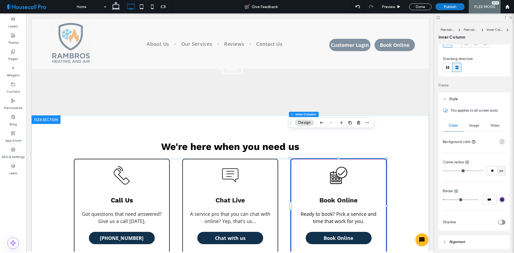
scroll to position [80, 0]
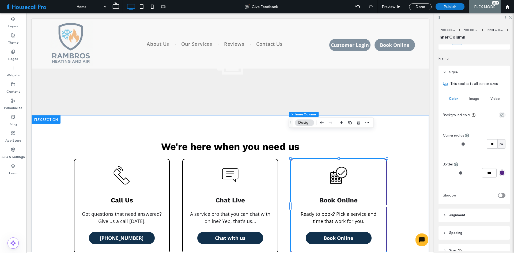
click at [500, 175] on div "rgba(85, 37, 131, 1)" at bounding box center [502, 172] width 7 height 7
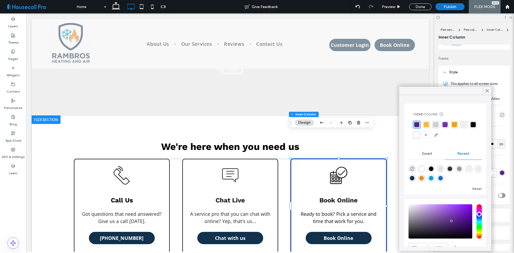
click at [470, 127] on div "rgba(0, 0, 0, 1)" at bounding box center [472, 124] width 5 height 5
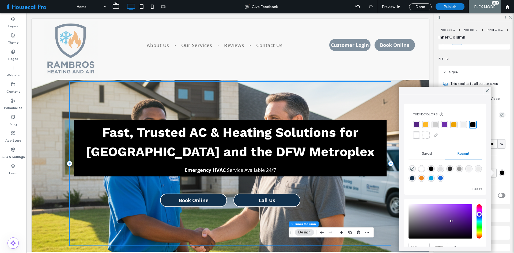
scroll to position [0, 0]
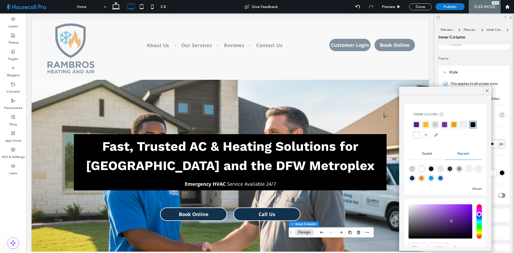
click at [11, 205] on div "Layers Theme Pages Widgets Content Personalize Blog App Store SEO & Settings Le…" at bounding box center [13, 133] width 26 height 240
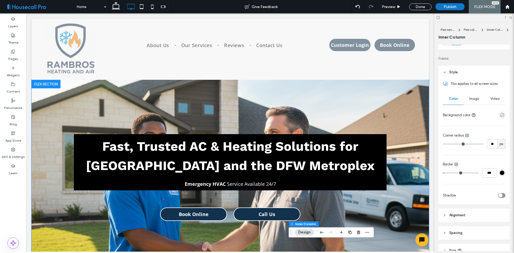
click at [41, 149] on div "Fast, Trusted AC & Heating Solutions for Lake Worth and the DFW Metroplex Emerg…" at bounding box center [230, 177] width 397 height 195
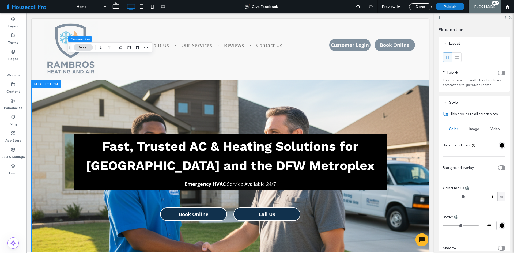
scroll to position [24, 0]
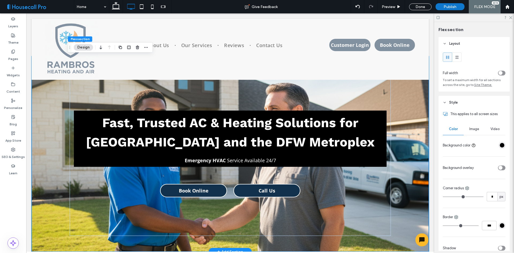
click at [51, 157] on div "Fast, Trusted AC & Heating Solutions for Lake Worth and the DFW Metroplex Emerg…" at bounding box center [230, 153] width 397 height 195
click at [475, 129] on span "Image" at bounding box center [474, 129] width 10 height 4
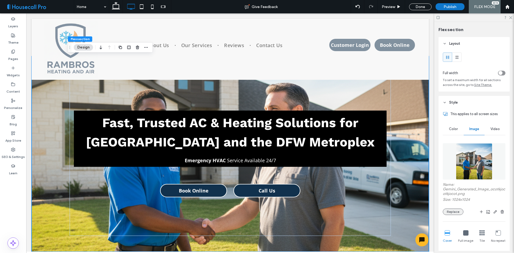
click at [452, 211] on button "Replace" at bounding box center [453, 211] width 21 height 6
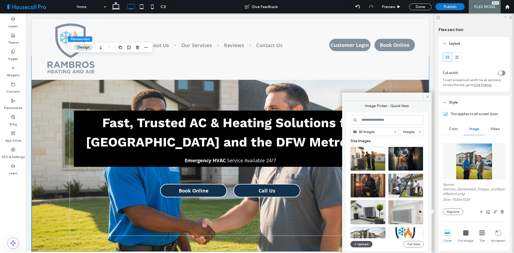
click at [362, 244] on button "Upload" at bounding box center [361, 244] width 22 height 6
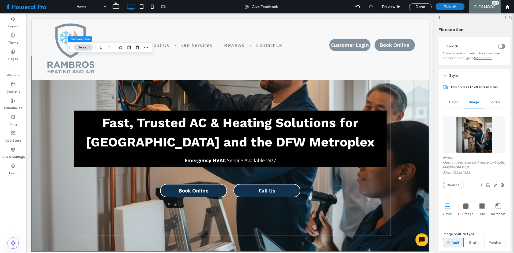
scroll to position [107, 0]
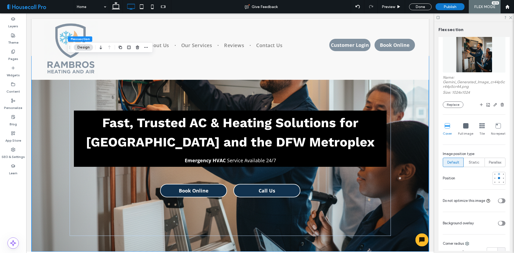
click at [498, 174] on div at bounding box center [499, 174] width 2 height 2
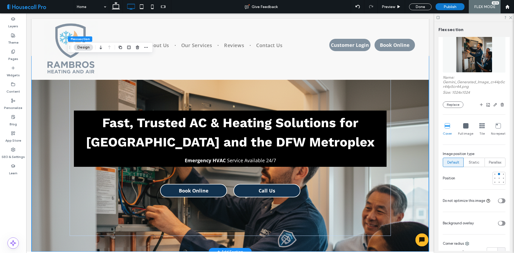
click at [52, 132] on div "Fast, Trusted AC & Heating Solutions for Lake Worth and the DFW Metroplex Emerg…" at bounding box center [230, 153] width 397 height 195
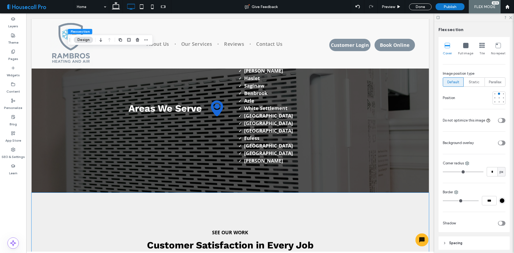
scroll to position [1004, 0]
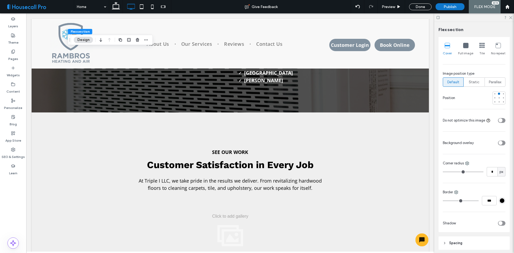
click at [16, 201] on div "Layers Theme Pages Widgets Content Personalize Blog App Store SEO & Settings Le…" at bounding box center [13, 133] width 26 height 240
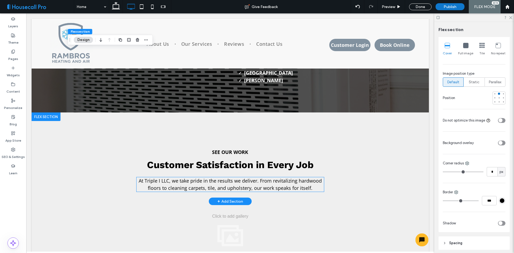
drag, startPoint x: 206, startPoint y: 160, endPoint x: 239, endPoint y: 154, distance: 33.4
click at [206, 177] on span "At Triple I LLC, we take pride in the results we deliver. From revitalizing har…" at bounding box center [230, 184] width 183 height 14
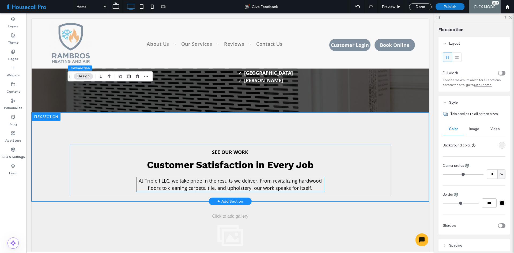
click at [240, 177] on span "At Triple I LLC, we take pride in the results we deliver. From revitalizing har…" at bounding box center [230, 184] width 183 height 14
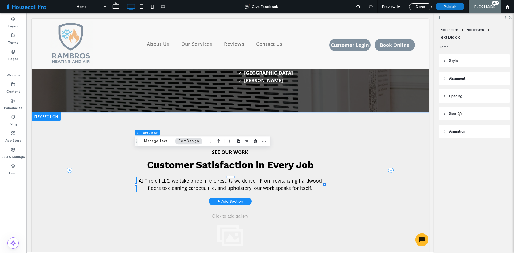
click at [242, 177] on p "At Triple I LLC, we take pride in the results we deliver. From revitalizing har…" at bounding box center [230, 184] width 188 height 14
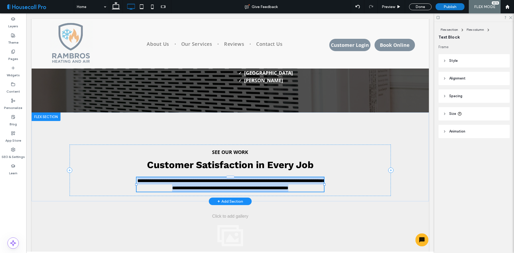
type input "*********"
type input "**"
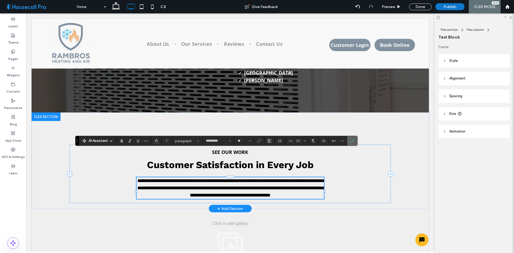
click at [351, 140] on icon "Confirm" at bounding box center [352, 141] width 4 height 4
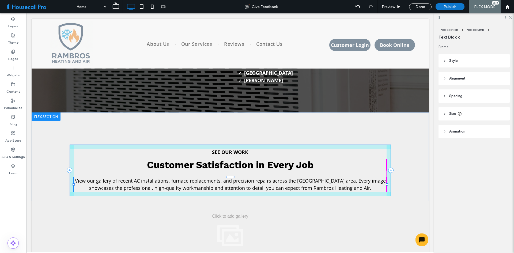
drag, startPoint x: 322, startPoint y: 164, endPoint x: 389, endPoint y: 167, distance: 66.7
click at [389, 167] on div "See our work Customer Satisfaction in Every Job View our gallery of recent AC i…" at bounding box center [230, 156] width 321 height 89
type input "***"
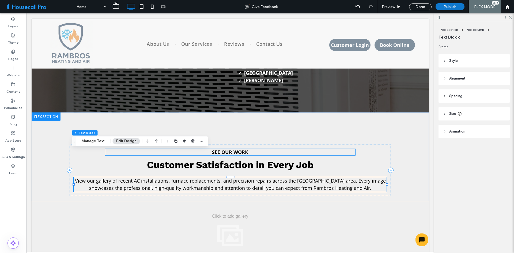
click at [235, 149] on strong "See our work" at bounding box center [230, 152] width 36 height 6
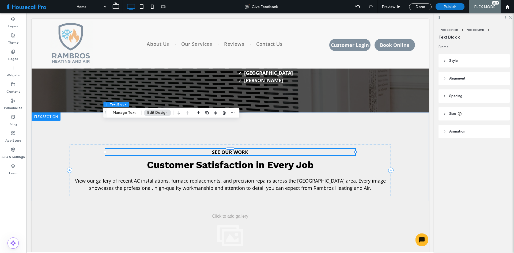
click at [235, 149] on strong "See our work" at bounding box center [230, 152] width 36 height 6
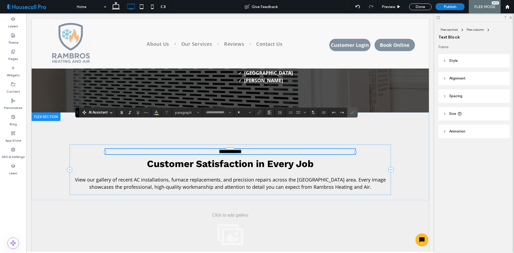
type input "*********"
type input "**"
paste div
click at [351, 111] on icon "Confirm" at bounding box center [352, 112] width 4 height 4
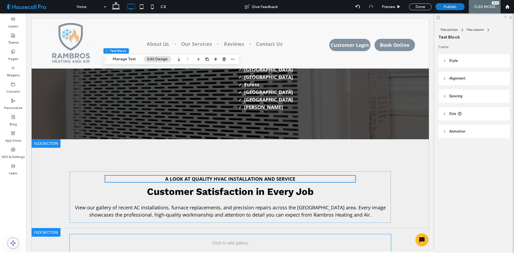
scroll to position [1058, 0]
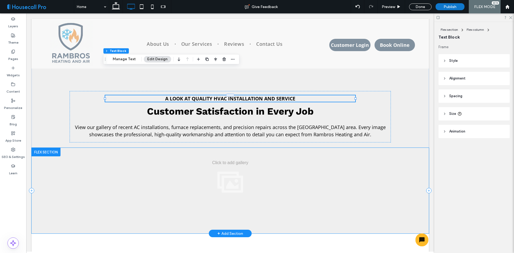
click at [48, 176] on div at bounding box center [230, 191] width 397 height 86
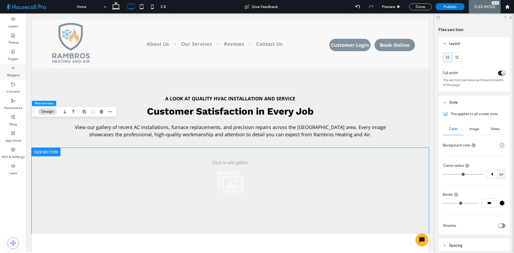
drag, startPoint x: 15, startPoint y: 71, endPoint x: 153, endPoint y: 167, distance: 167.5
click at [15, 71] on label "Widgets" at bounding box center [13, 73] width 13 height 7
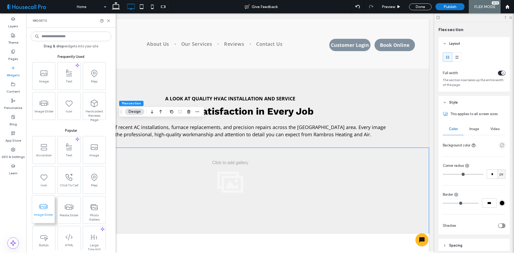
click at [51, 209] on span at bounding box center [43, 206] width 22 height 12
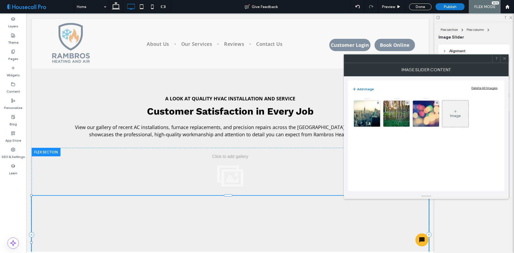
click at [244, 153] on div at bounding box center [230, 168] width 321 height 41
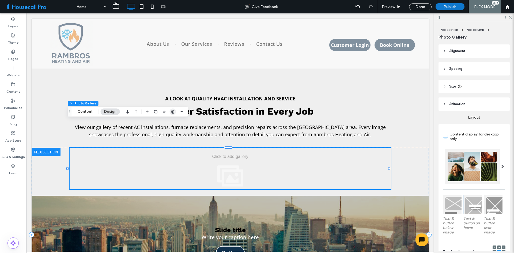
click at [172, 112] on use "button" at bounding box center [172, 111] width 3 height 3
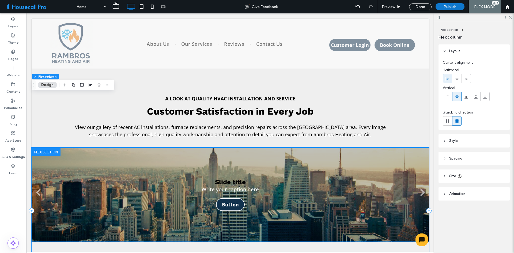
scroll to position [1084, 0]
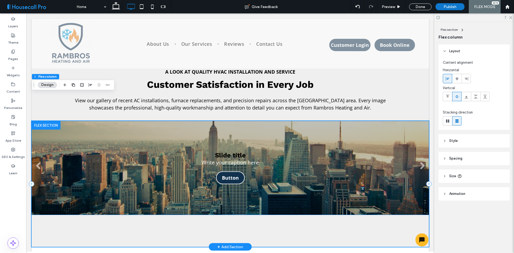
click at [179, 174] on li "Slide title Write your caption here Button" at bounding box center [230, 168] width 397 height 94
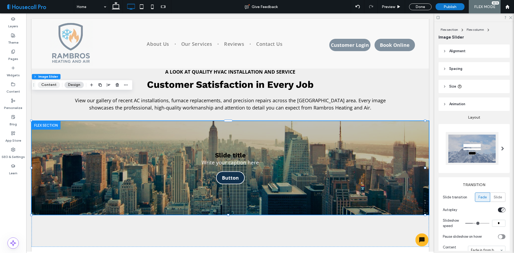
drag, startPoint x: 52, startPoint y: 82, endPoint x: 159, endPoint y: 79, distance: 106.6
click at [52, 82] on button "Content" at bounding box center [49, 85] width 22 height 6
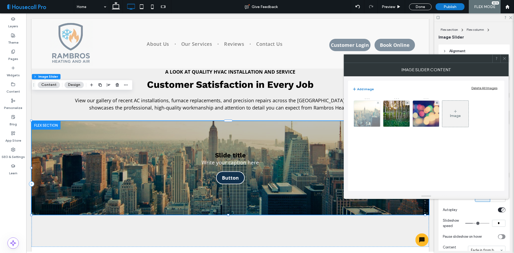
click at [379, 103] on div at bounding box center [377, 103] width 5 height 5
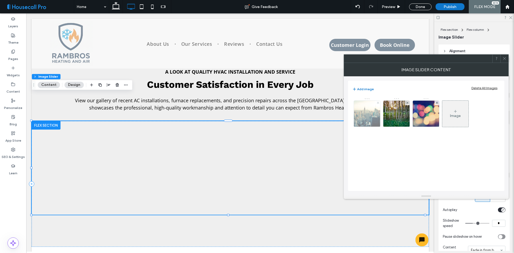
click at [378, 103] on use at bounding box center [378, 103] width 2 height 2
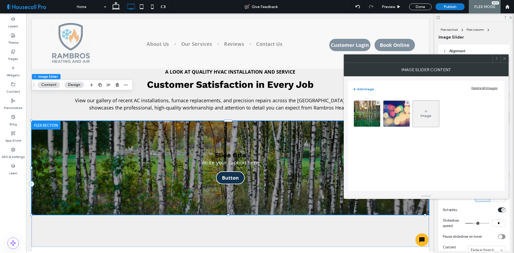
click at [378, 103] on use at bounding box center [378, 103] width 2 height 2
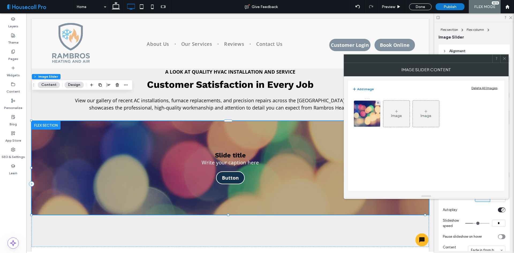
click at [378, 103] on use at bounding box center [378, 103] width 2 height 2
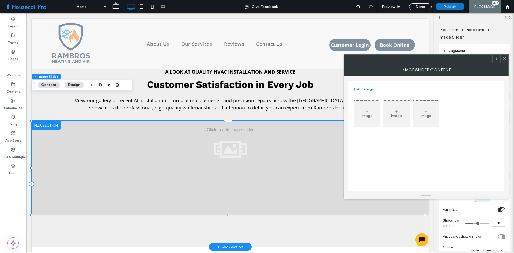
drag, startPoint x: 206, startPoint y: 124, endPoint x: 313, endPoint y: 128, distance: 107.9
click at [206, 124] on div at bounding box center [230, 168] width 397 height 94
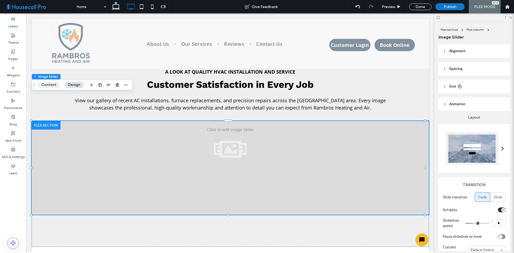
click at [52, 86] on button "Content" at bounding box center [49, 85] width 22 height 6
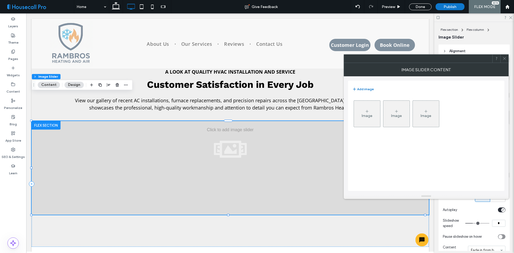
click at [373, 117] on div "Image" at bounding box center [367, 113] width 26 height 25
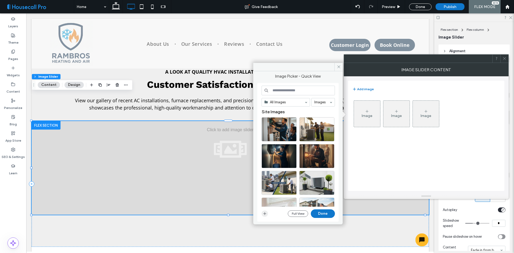
click at [264, 212] on icon "button" at bounding box center [265, 213] width 4 height 4
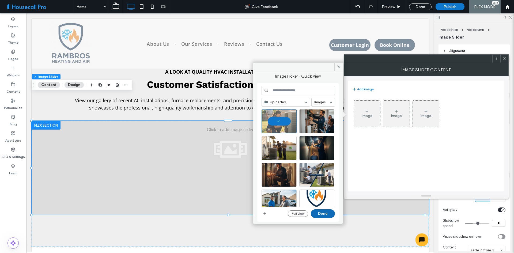
click at [325, 214] on button "Done" at bounding box center [323, 213] width 24 height 9
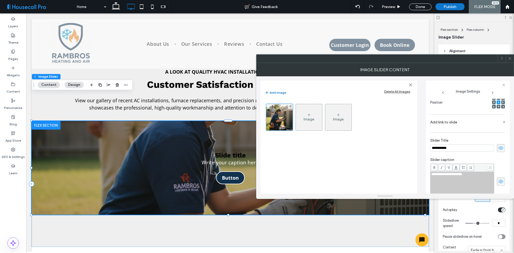
scroll to position [161, 0]
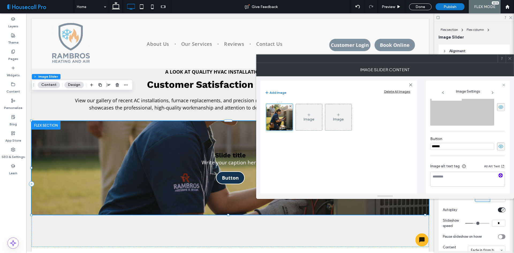
click at [499, 174] on icon "button" at bounding box center [501, 175] width 4 height 4
click at [500, 146] on icon at bounding box center [500, 146] width 5 height 6
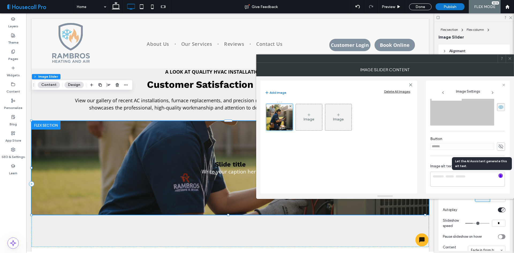
click at [500, 108] on use at bounding box center [500, 106] width 5 height 3
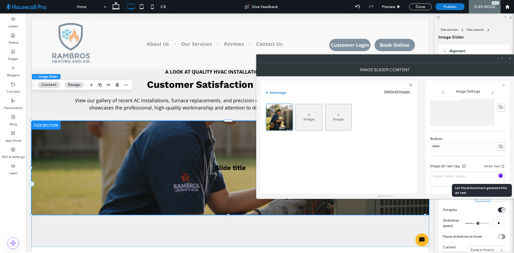
scroll to position [134, 0]
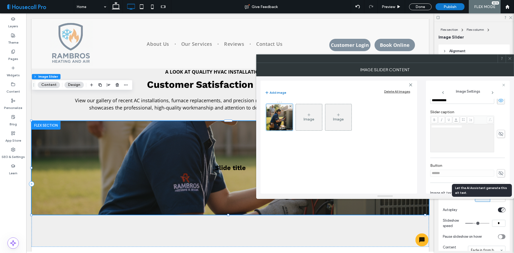
click at [499, 103] on icon at bounding box center [500, 100] width 5 height 6
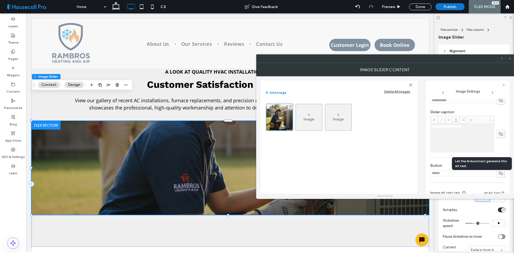
scroll to position [161, 0]
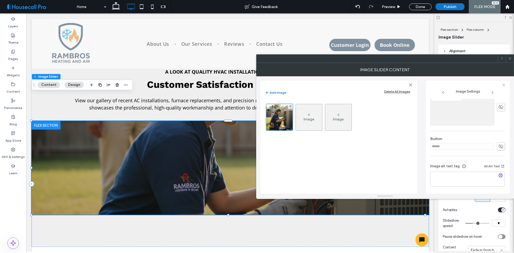
type textarea "**********"
click at [509, 58] on icon at bounding box center [510, 58] width 4 height 4
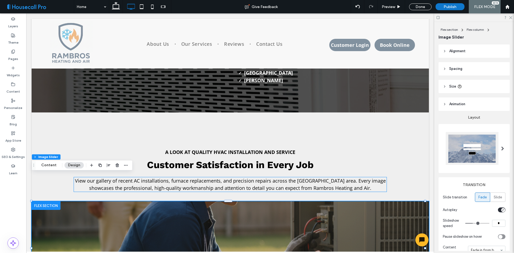
scroll to position [1084, 0]
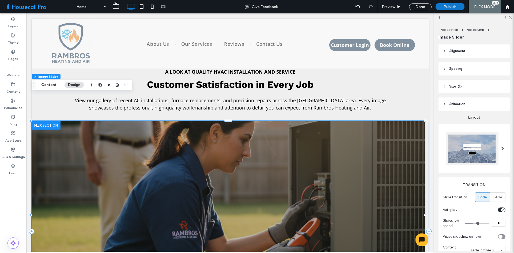
drag, startPoint x: 231, startPoint y: 218, endPoint x: 231, endPoint y: 238, distance: 20.3
click at [231, 239] on div "Slide title Write your caption here Button Previous Next 100% , 704px" at bounding box center [230, 231] width 397 height 221
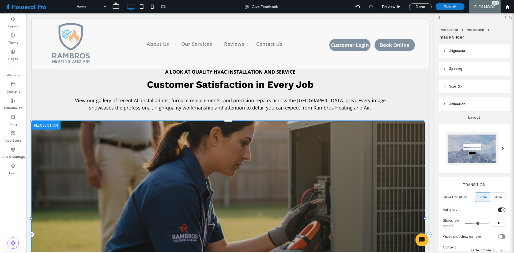
type input "***"
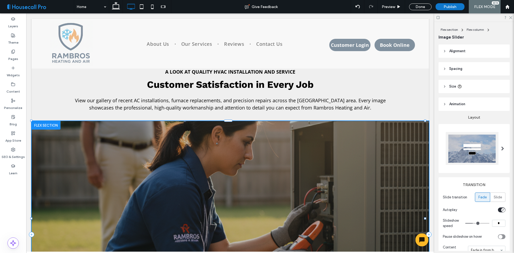
type input "***"
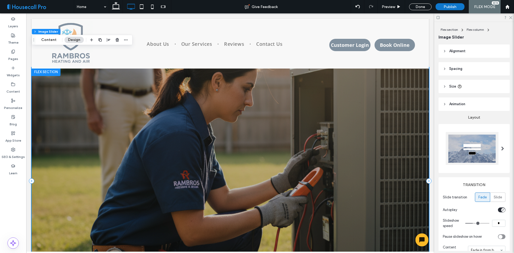
scroll to position [1165, 0]
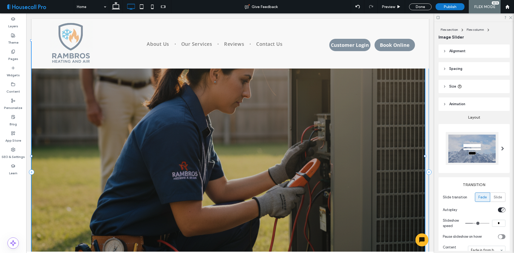
drag, startPoint x: 228, startPoint y: 208, endPoint x: 228, endPoint y: 226, distance: 17.9
click at [228, 226] on div "Slide title Write your caption here Button Previous Next 100% , 862px" at bounding box center [230, 172] width 397 height 263
type input "***"
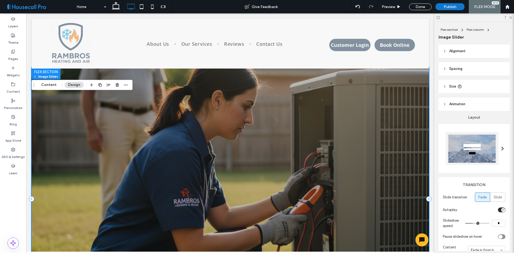
scroll to position [1004, 0]
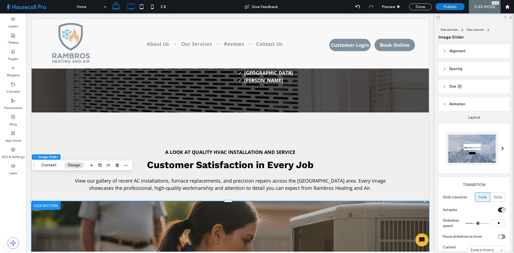
click at [113, 6] on icon at bounding box center [116, 6] width 11 height 11
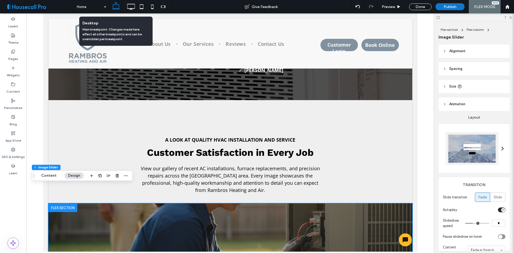
type input "***"
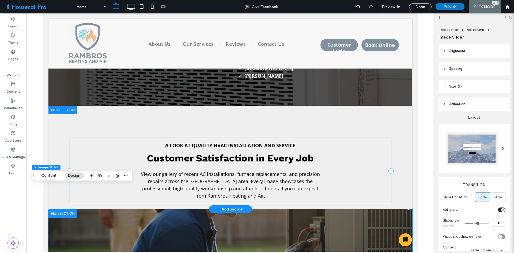
scroll to position [1132, 0]
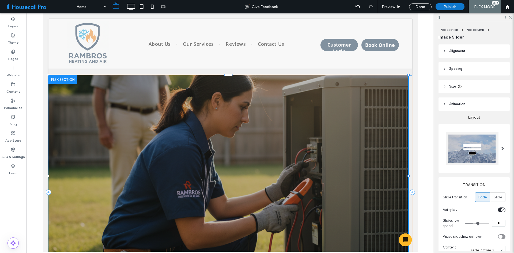
drag, startPoint x: 229, startPoint y: 144, endPoint x: 228, endPoint y: 184, distance: 40.1
click at [229, 198] on div "Slide title Write your caption here Button Previous Next 100% , 754px" at bounding box center [230, 192] width 364 height 234
type input "***"
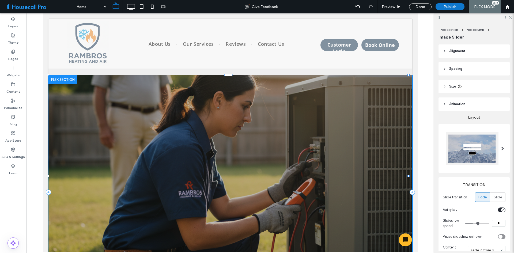
type input "***"
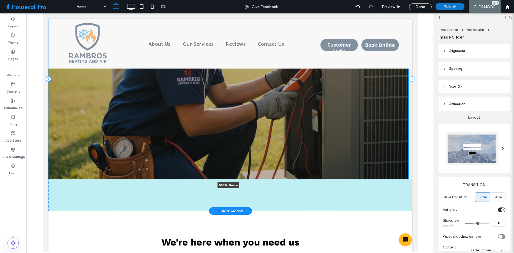
scroll to position [1260, 0]
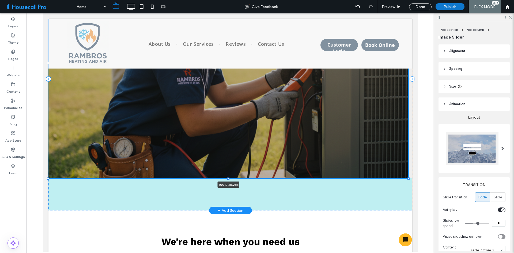
drag, startPoint x: 229, startPoint y: 139, endPoint x: 227, endPoint y: 154, distance: 14.6
click at [227, 177] on div at bounding box center [228, 178] width 2 height 2
type input "***"
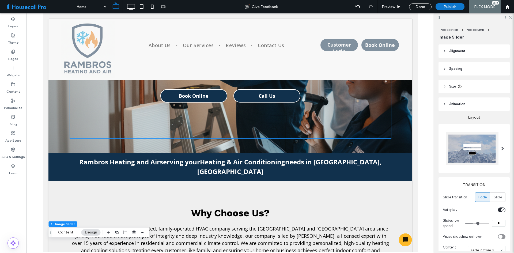
scroll to position [0, 0]
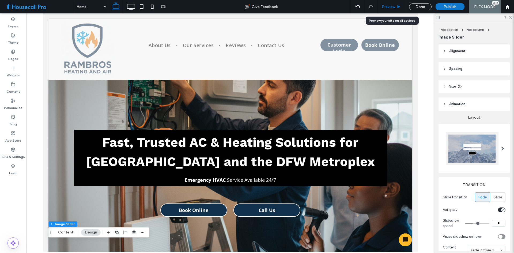
click at [386, 5] on span "Preview" at bounding box center [388, 7] width 13 height 5
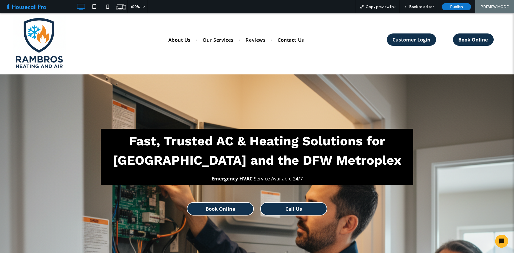
scroll to position [134, 0]
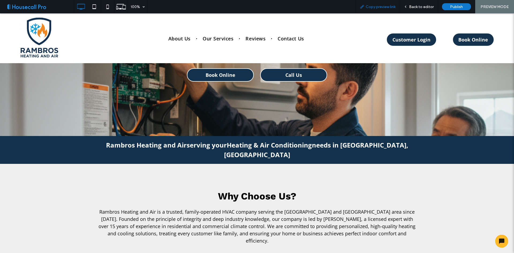
click at [377, 9] on div "Copy preview link" at bounding box center [377, 6] width 44 height 13
click at [380, 7] on span "Copy preview link" at bounding box center [381, 7] width 30 height 5
click at [418, 9] on span "Back to editor" at bounding box center [421, 7] width 25 height 5
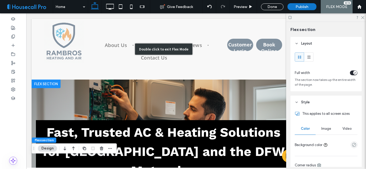
click at [189, 143] on span "Fast, Trusted AC & Heating Solutions for Lake Worth and the DFW Metroplex" at bounding box center [164, 152] width 242 height 54
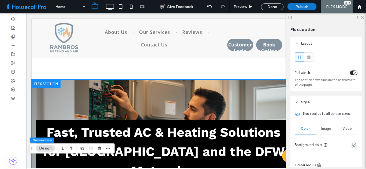
click at [212, 120] on div "Fast, Trusted AC & Heating Solutions for Lake Worth and the DFW Metroplex" at bounding box center [163, 151] width 255 height 63
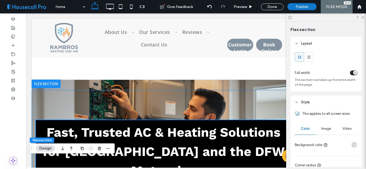
click at [216, 120] on div "Fast, Trusted AC & Heating Solutions for Lake Worth and the DFW Metroplex" at bounding box center [163, 151] width 255 height 63
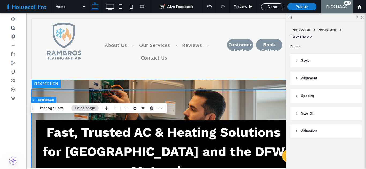
scroll to position [13, 0]
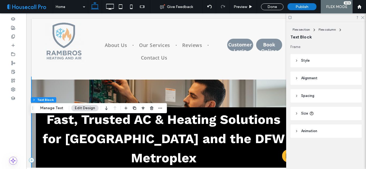
click at [131, 94] on div "Fast, Trusted AC & Heating Solutions for Lake Worth and the DFW Metroplex Emerg…" at bounding box center [164, 160] width 264 height 166
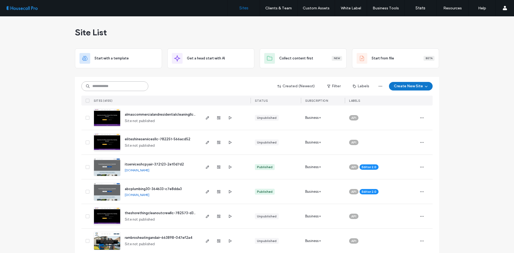
drag, startPoint x: 0, startPoint y: 0, endPoint x: 109, endPoint y: 86, distance: 139.1
click at [109, 86] on input at bounding box center [114, 86] width 67 height 10
paste input "******"
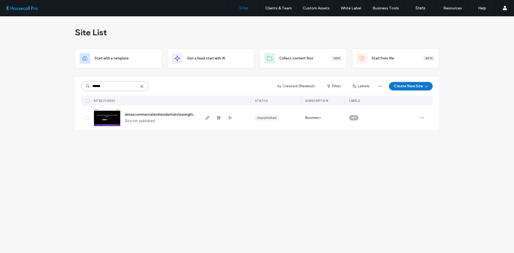
type input "******"
click at [146, 115] on span "almascommercialandresidentialcleaningllc-654063-d8e91374" at bounding box center [175, 114] width 101 height 4
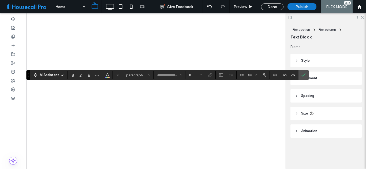
type input "*********"
type input "**"
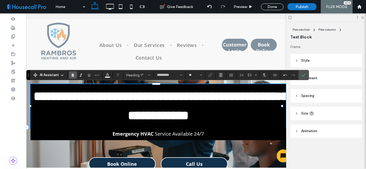
click at [121, 118] on span "**********" at bounding box center [160, 106] width 254 height 32
click at [302, 74] on icon "Confirm" at bounding box center [303, 75] width 4 height 4
